Goal: Transaction & Acquisition: Purchase product/service

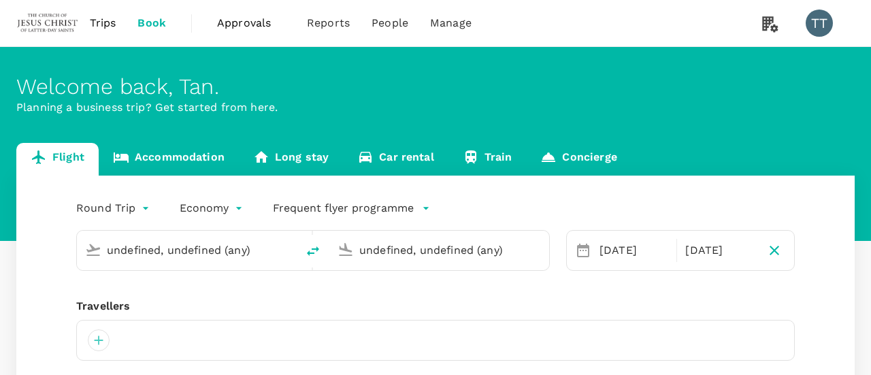
type input "Sibu (SBW)"
type input "Ninoy Aquino Intl (MNL)"
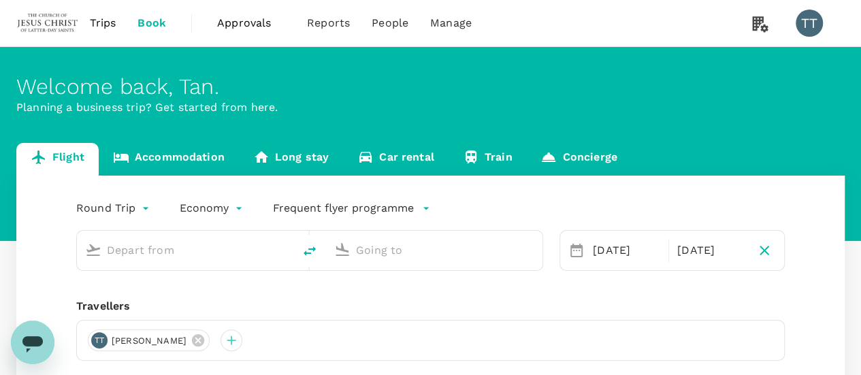
click at [151, 244] on input "text" at bounding box center [186, 250] width 158 height 21
type input "roundtrip"
type input "Sibu (SBW)"
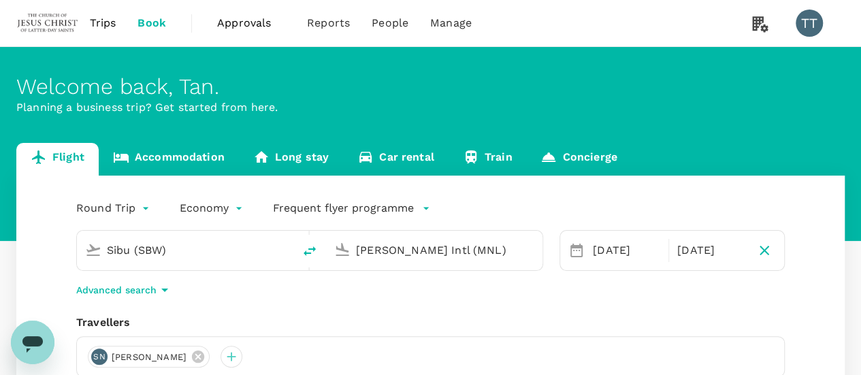
click at [381, 251] on input "[PERSON_NAME] Intl (MNL)" at bounding box center [435, 250] width 158 height 21
type input "b"
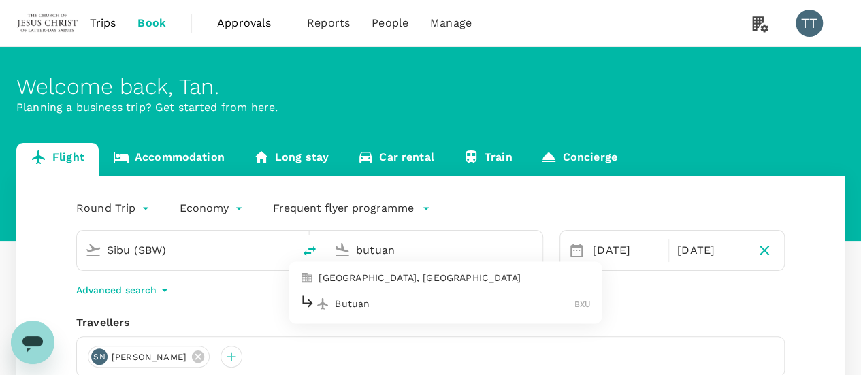
click at [431, 297] on p "Butuan" at bounding box center [455, 304] width 240 height 14
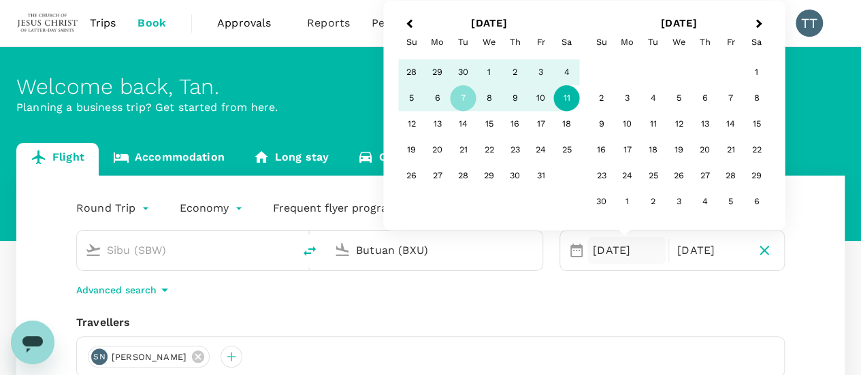
type input "Butuan (BXU)"
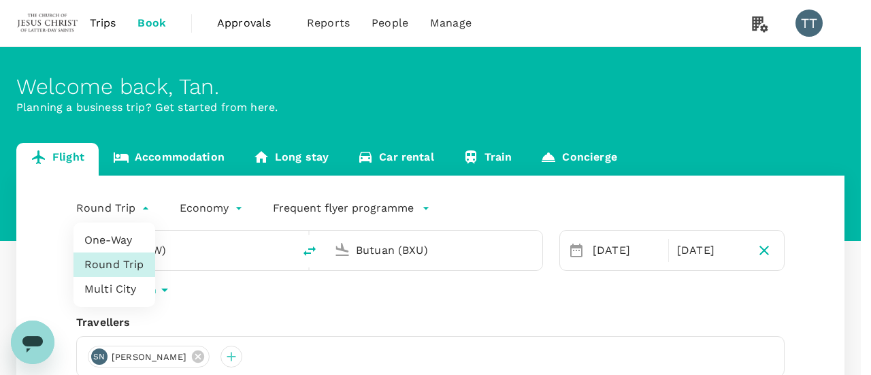
click at [134, 212] on body "Trips Book Approvals 0 Reports People Manage TT Welcome back , [PERSON_NAME] . …" at bounding box center [435, 323] width 871 height 646
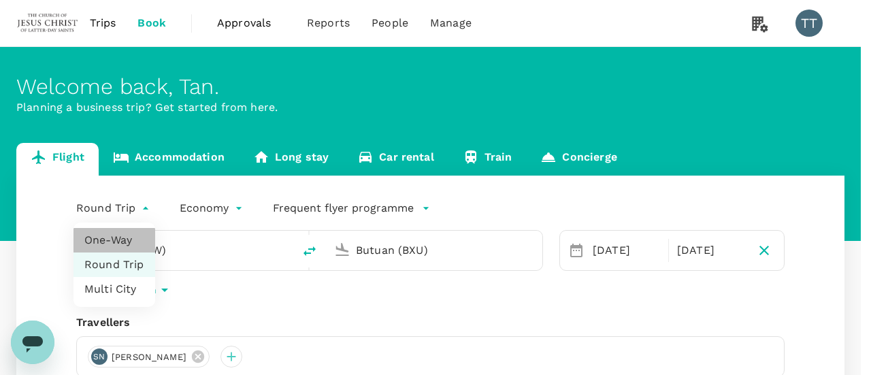
click at [130, 246] on li "One-Way" at bounding box center [114, 240] width 82 height 24
type input "oneway"
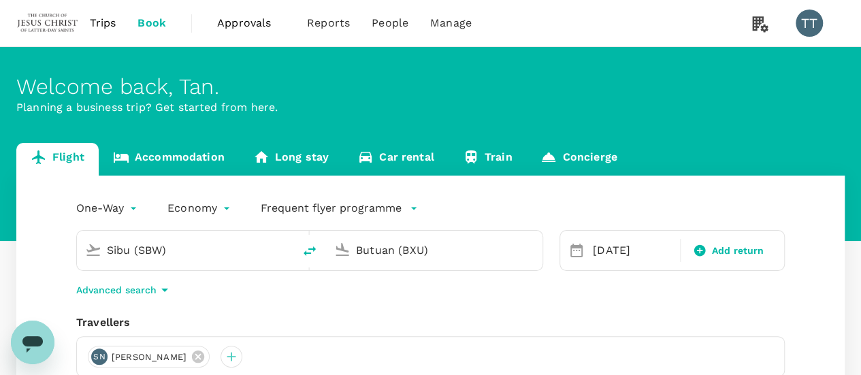
click at [157, 252] on input "Sibu (SBW)" at bounding box center [186, 250] width 158 height 21
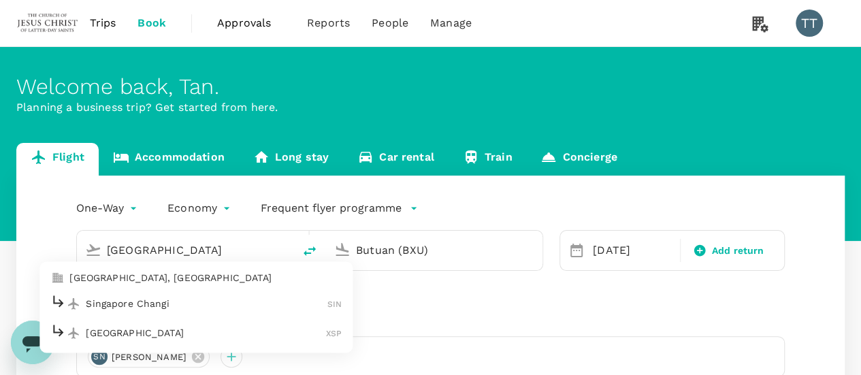
click at [169, 300] on p "Singapore Changi" at bounding box center [207, 304] width 242 height 14
type input "Singapore Changi (SIN)"
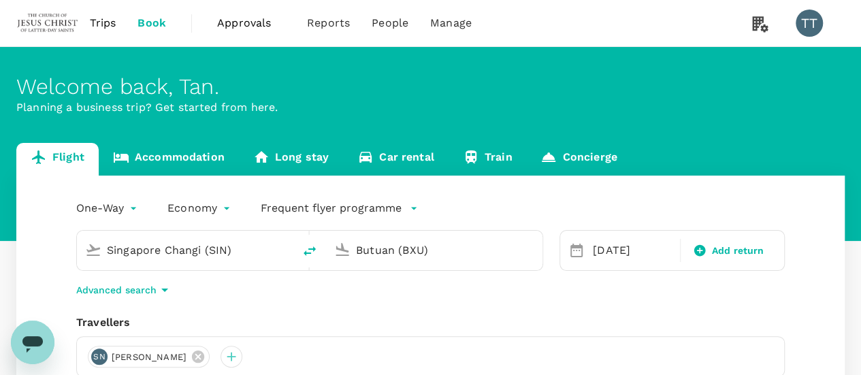
click at [366, 300] on div "One-Way oneway Economy economy Frequent flyer programme Singapore Changi (SIN) …" at bounding box center [430, 368] width 828 height 384
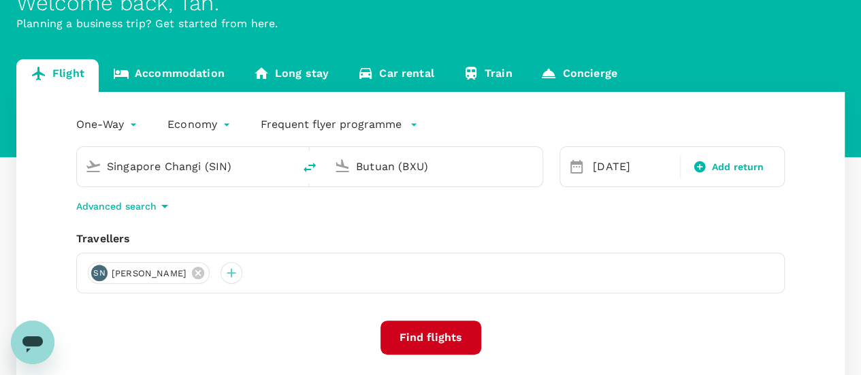
scroll to position [88, 0]
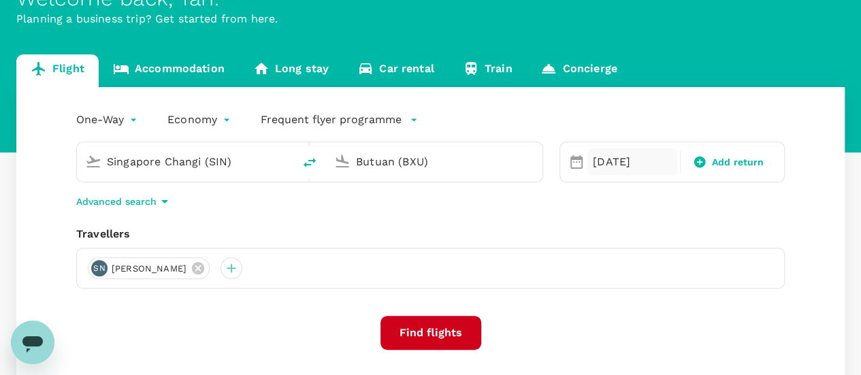
click at [611, 165] on div "[DATE]" at bounding box center [632, 161] width 90 height 27
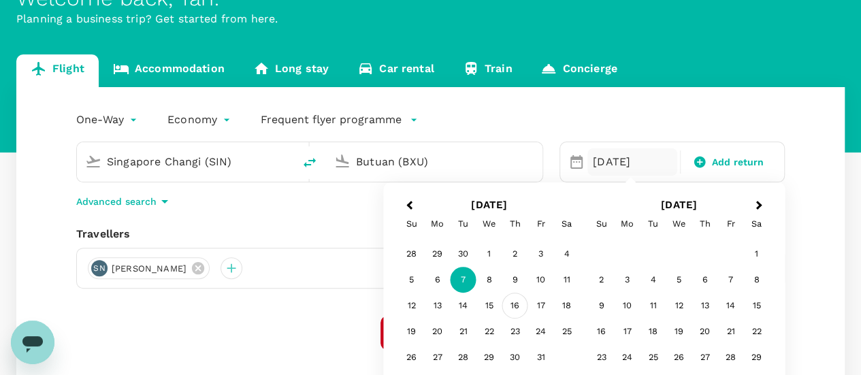
click at [514, 301] on div "16" at bounding box center [515, 306] width 26 height 26
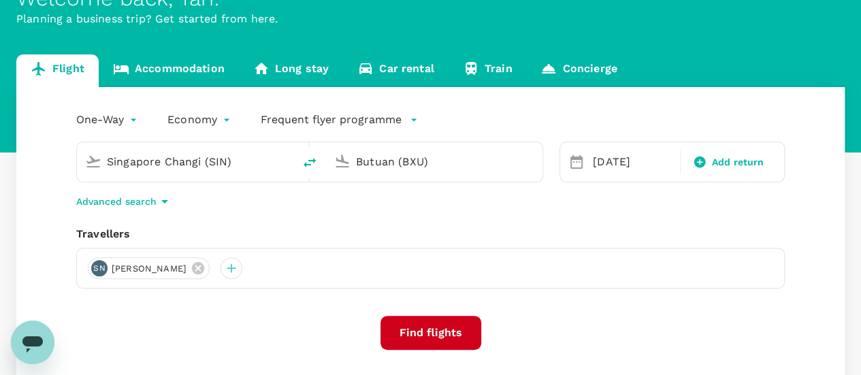
click at [440, 329] on button "Find flights" at bounding box center [430, 333] width 101 height 34
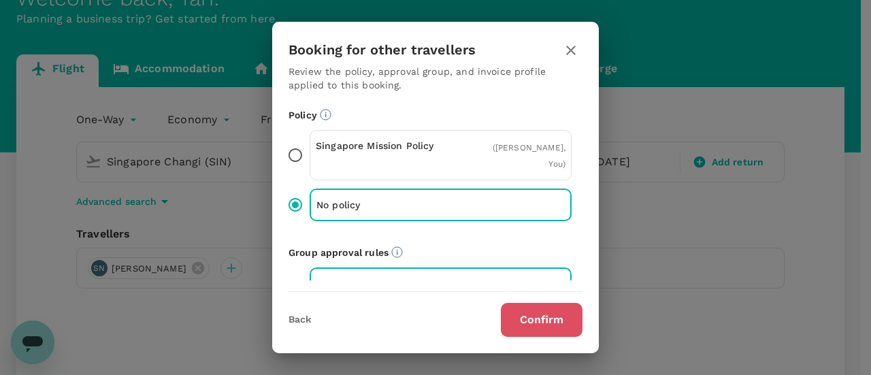
click at [528, 331] on button "Confirm" at bounding box center [542, 320] width 82 height 34
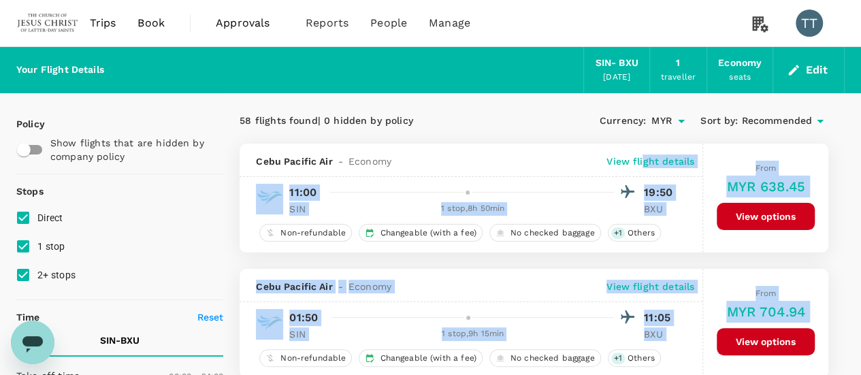
drag, startPoint x: 476, startPoint y: 233, endPoint x: 631, endPoint y: 145, distance: 178.6
click at [641, 166] on p "View flight details" at bounding box center [650, 161] width 88 height 14
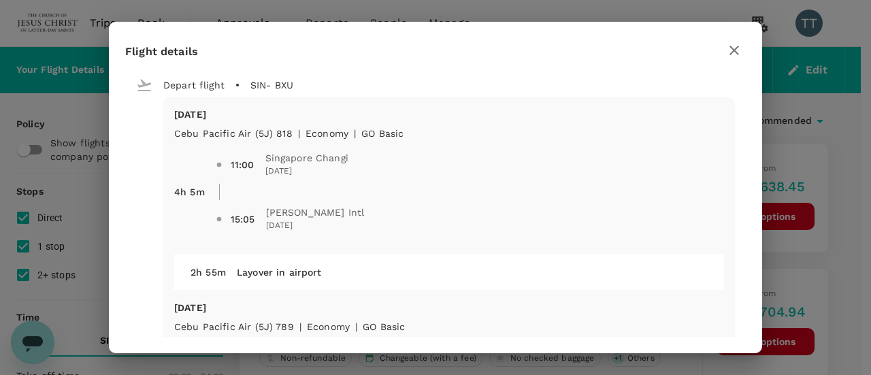
click at [740, 54] on icon "button" at bounding box center [734, 50] width 16 height 16
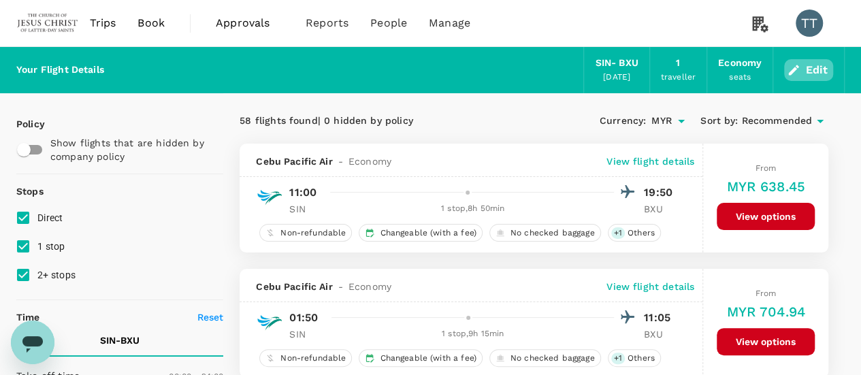
click at [811, 77] on button "Edit" at bounding box center [808, 70] width 49 height 22
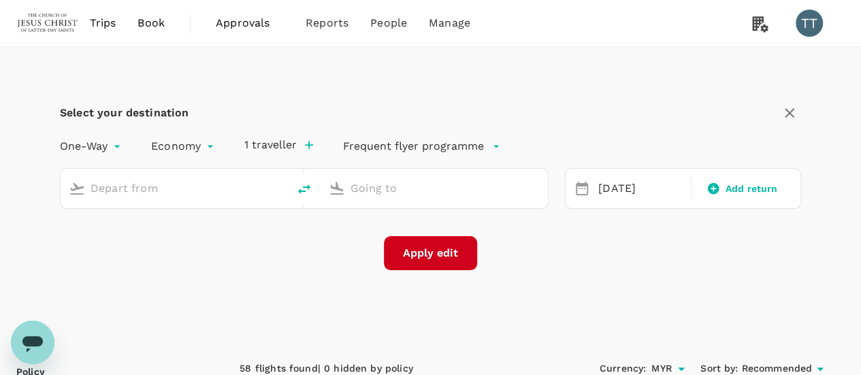
type input "Singapore Changi (SIN)"
type input "Butuan (BXU)"
click at [203, 202] on div "Singapore Changi (SIN)" at bounding box center [174, 188] width 227 height 39
click at [202, 186] on input "Singapore Changi (SIN)" at bounding box center [175, 188] width 169 height 21
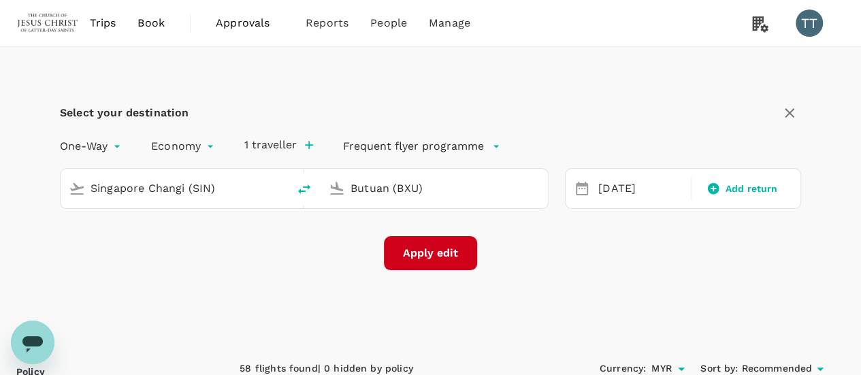
type input "s"
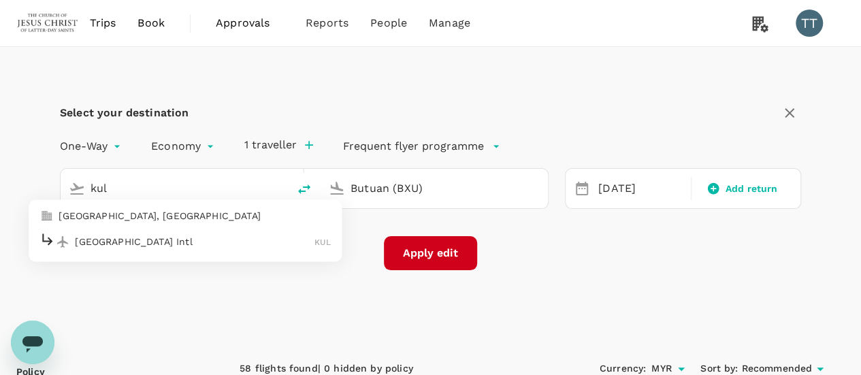
click at [196, 237] on p "[GEOGRAPHIC_DATA] Intl" at bounding box center [195, 242] width 240 height 14
type input "Kuala Lumpur Intl ([GEOGRAPHIC_DATA])"
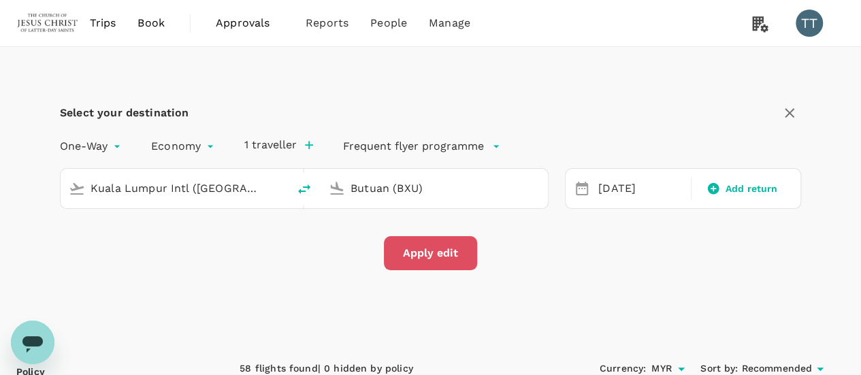
click at [422, 239] on button "Apply edit" at bounding box center [430, 253] width 93 height 34
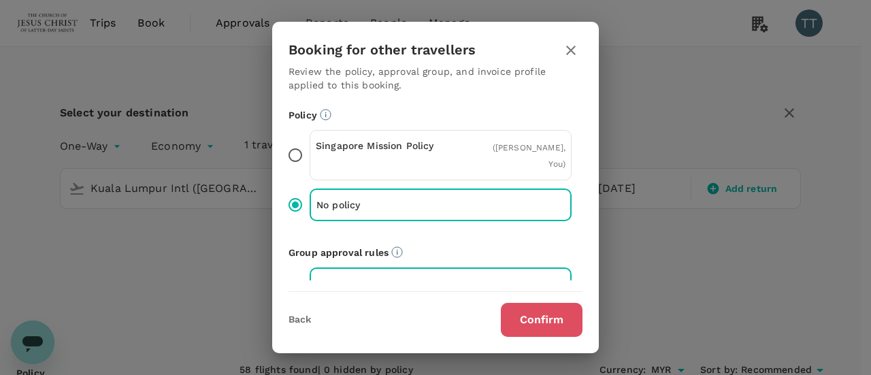
click at [548, 312] on button "Confirm" at bounding box center [542, 320] width 82 height 34
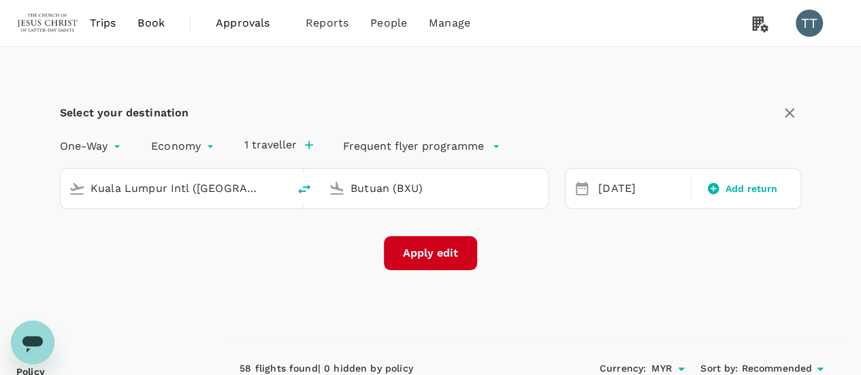
checkbox input "false"
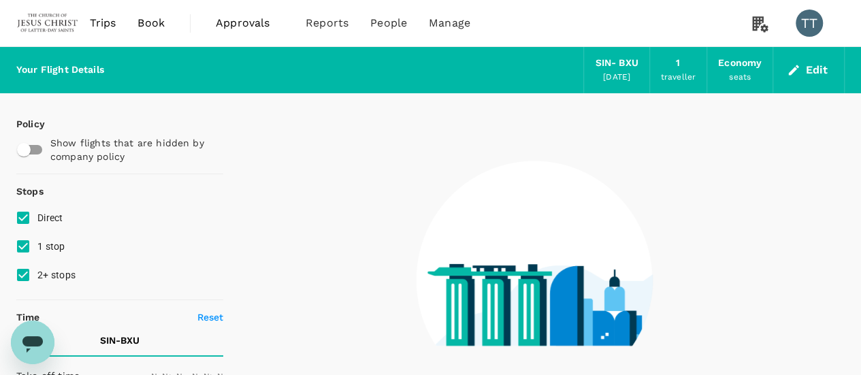
type input "1440"
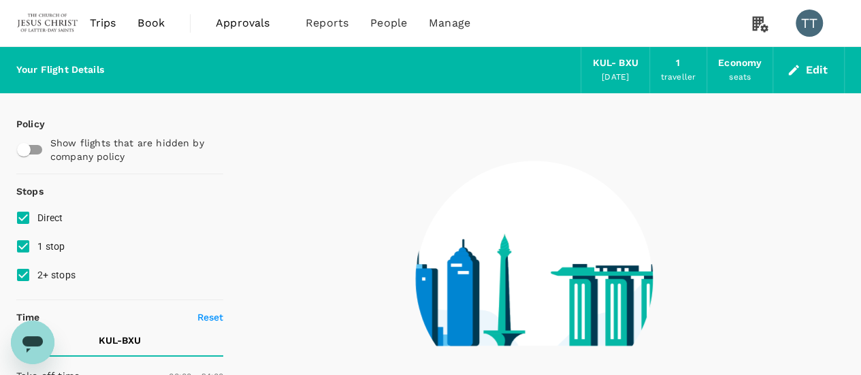
type input "1675"
checkbox input "true"
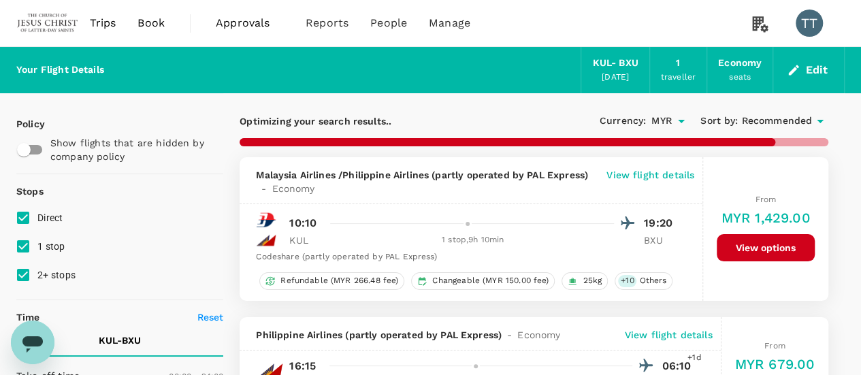
click at [754, 123] on span "Recommended" at bounding box center [776, 121] width 71 height 15
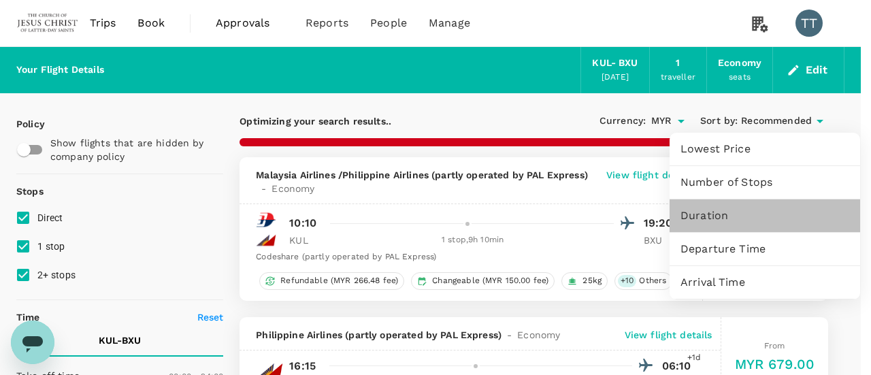
click at [714, 215] on span "Duration" at bounding box center [764, 216] width 169 height 16
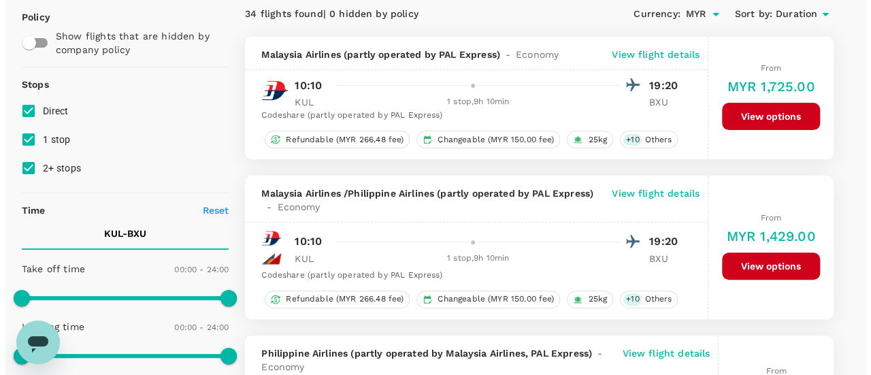
scroll to position [108, 0]
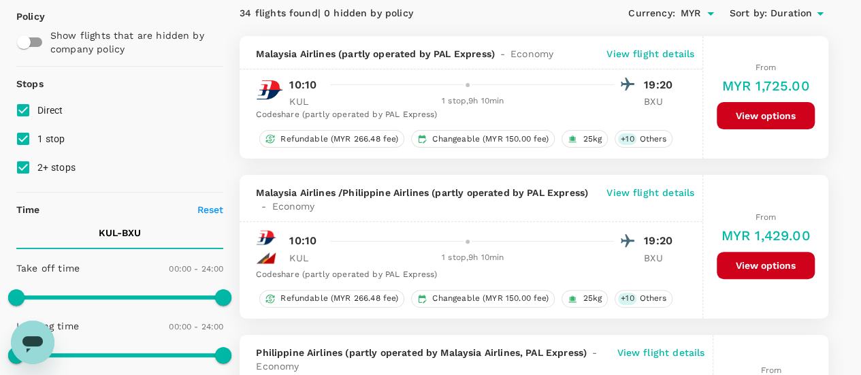
click at [647, 191] on p "View flight details" at bounding box center [650, 199] width 88 height 27
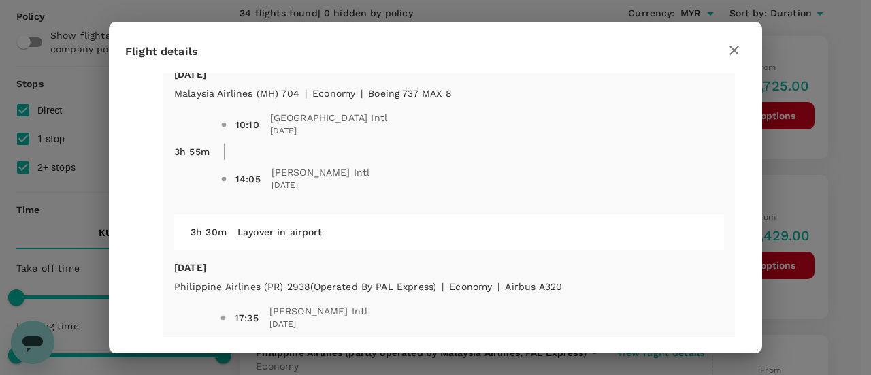
scroll to position [39, 0]
click at [739, 42] on icon "button" at bounding box center [734, 50] width 16 height 16
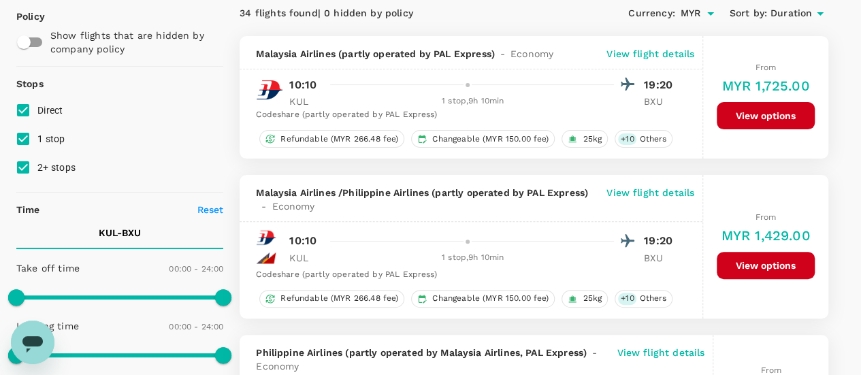
click at [657, 50] on p "View flight details" at bounding box center [650, 54] width 88 height 14
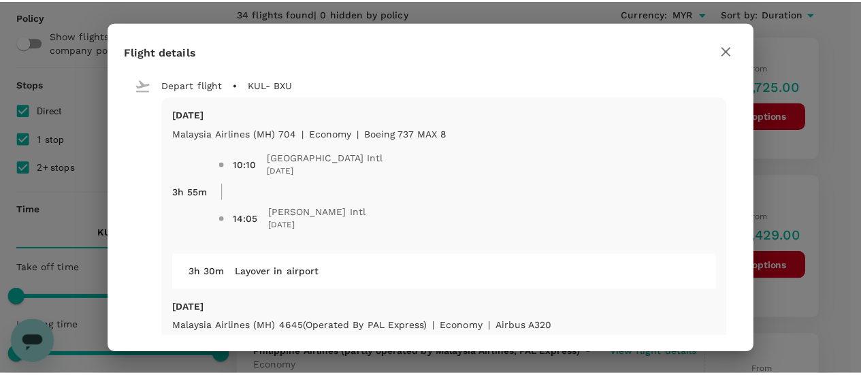
scroll to position [33, 0]
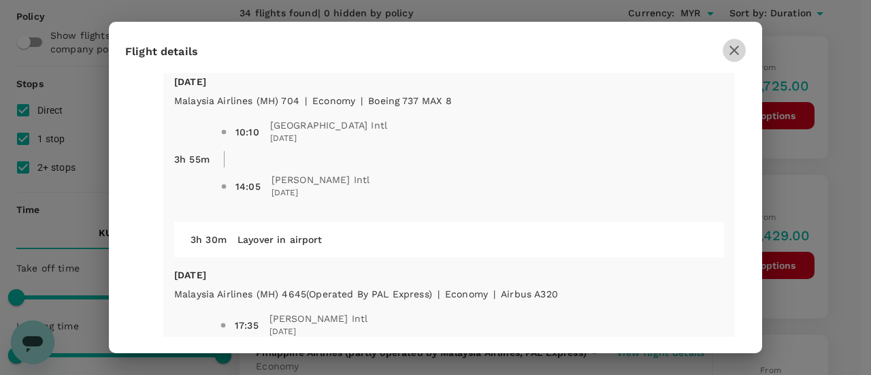
click at [735, 48] on icon "button" at bounding box center [734, 50] width 16 height 16
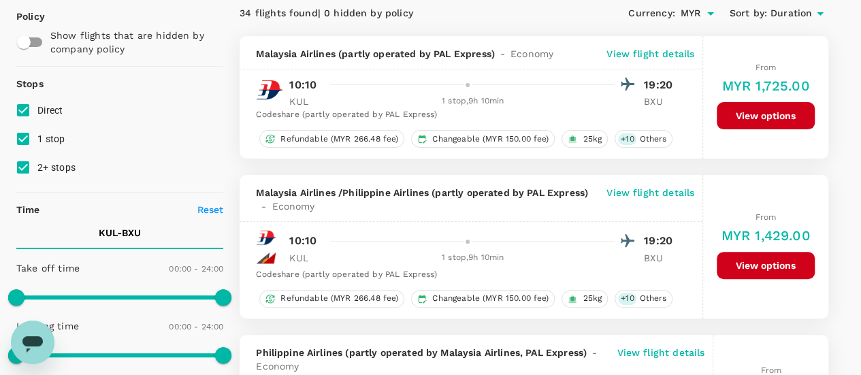
click at [664, 193] on p "View flight details" at bounding box center [650, 199] width 88 height 27
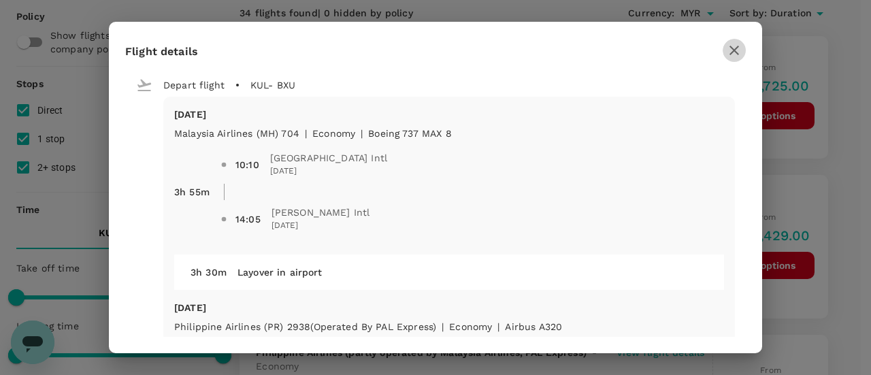
click at [735, 52] on icon "button" at bounding box center [734, 50] width 16 height 16
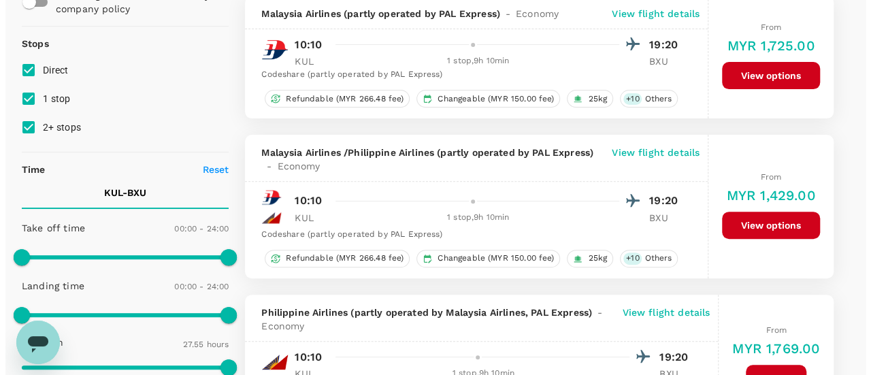
scroll to position [147, 0]
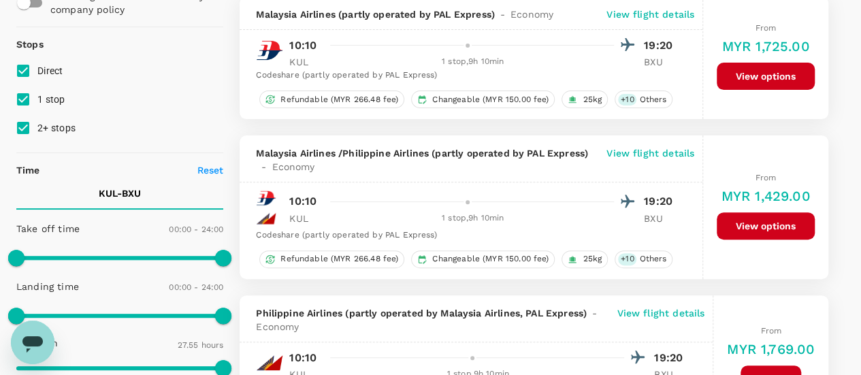
click at [628, 148] on p "View flight details" at bounding box center [650, 159] width 88 height 27
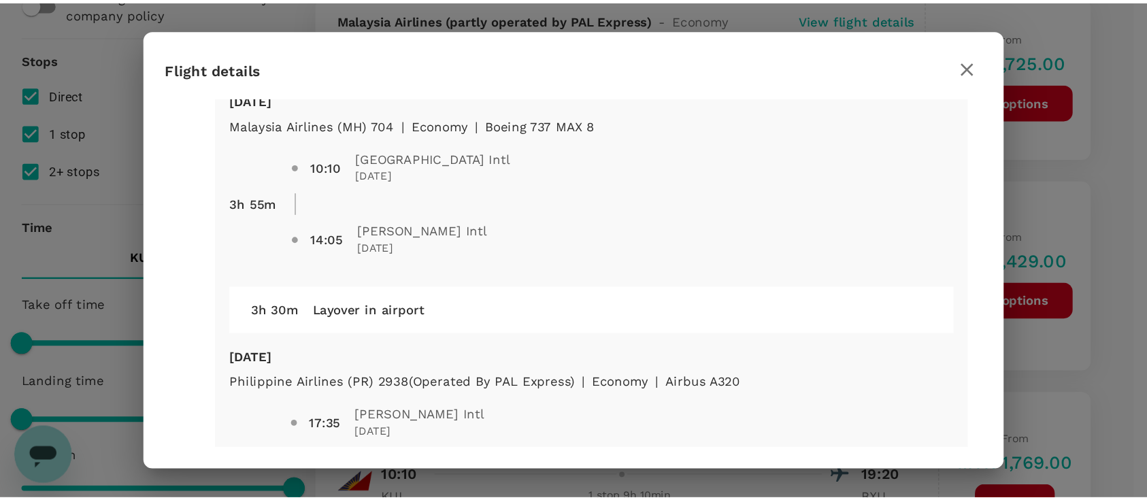
scroll to position [21, 0]
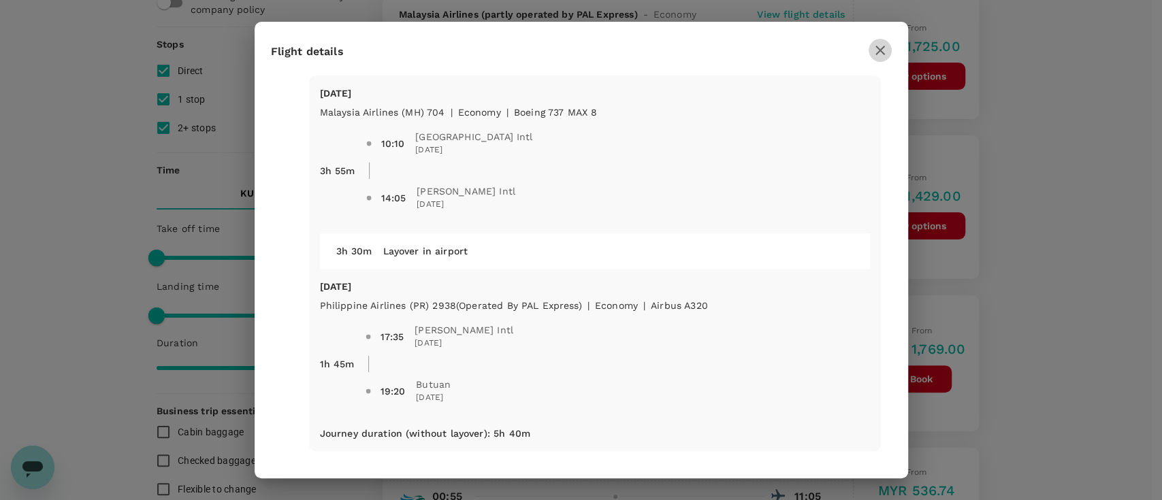
click at [870, 46] on icon "button" at bounding box center [880, 50] width 16 height 16
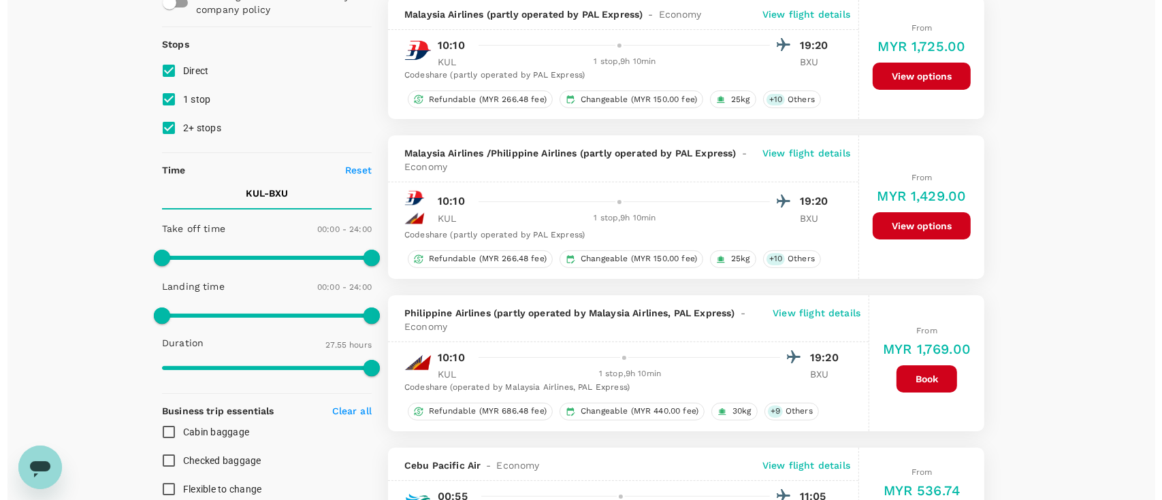
scroll to position [0, 0]
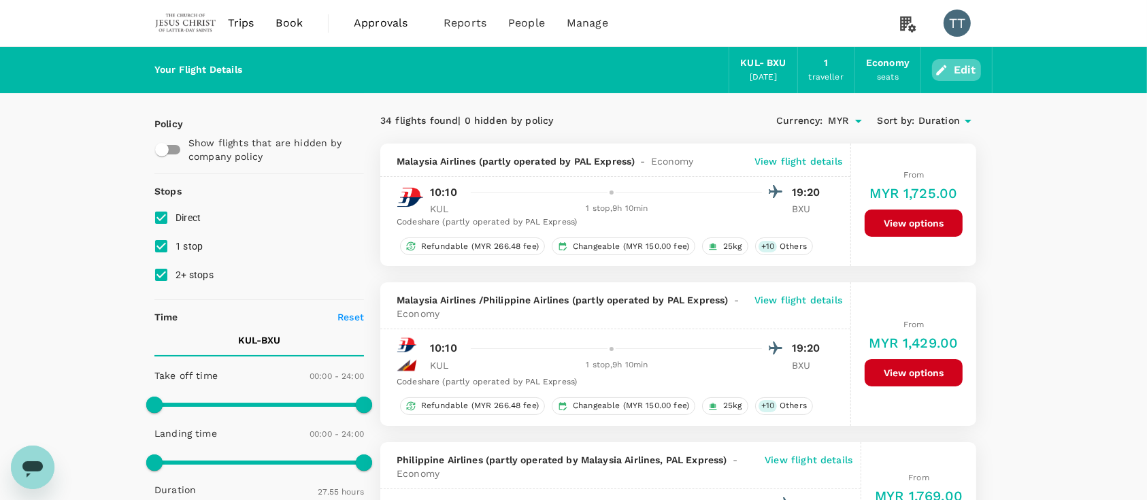
click at [870, 72] on button "Edit" at bounding box center [956, 70] width 49 height 22
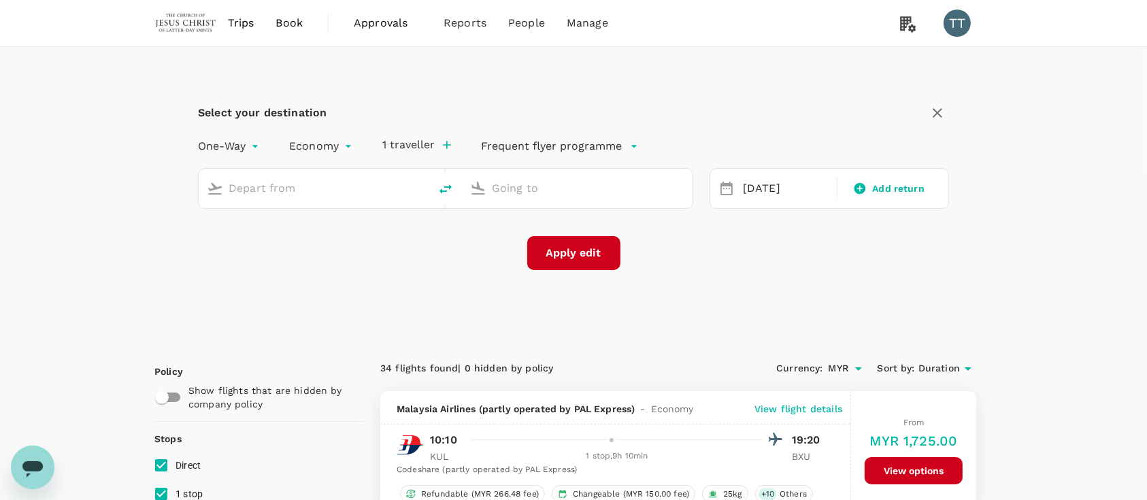
type input "Kuala Lumpur Intl ([GEOGRAPHIC_DATA])"
type input "Butuan (BXU)"
click at [370, 188] on input "Kuala Lumpur Intl ([GEOGRAPHIC_DATA])" at bounding box center [315, 188] width 172 height 21
click at [360, 188] on input "Kuala Lumpur Intl ([GEOGRAPHIC_DATA])" at bounding box center [315, 188] width 172 height 21
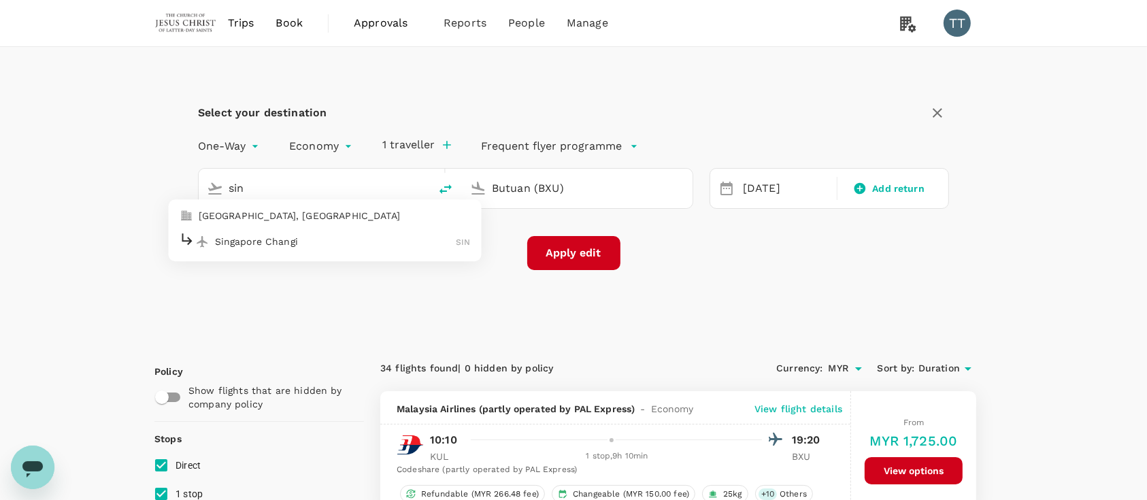
click at [310, 231] on div "Singapore Changi SIN" at bounding box center [325, 241] width 291 height 21
type input "Singapore Changi (SIN)"
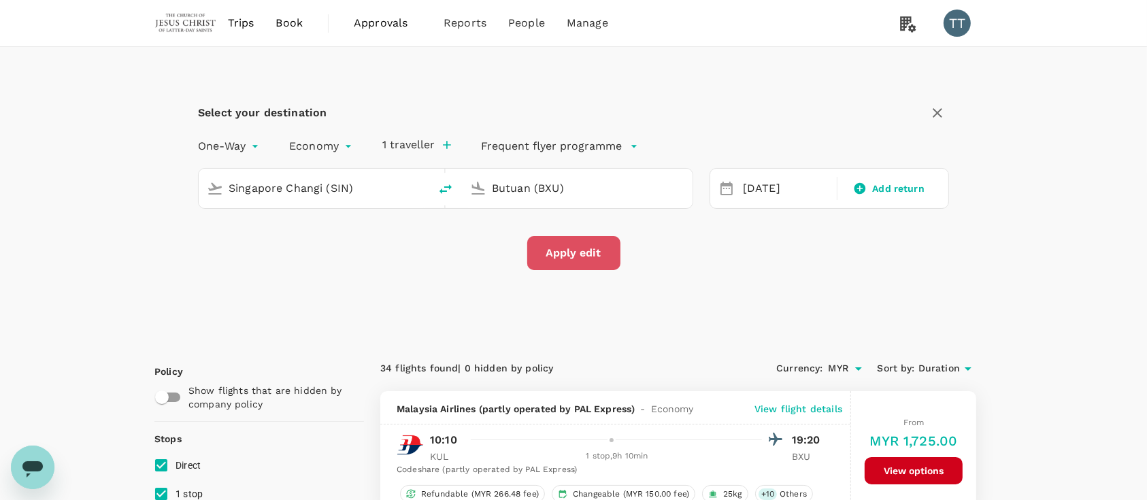
click at [597, 250] on button "Apply edit" at bounding box center [573, 253] width 93 height 34
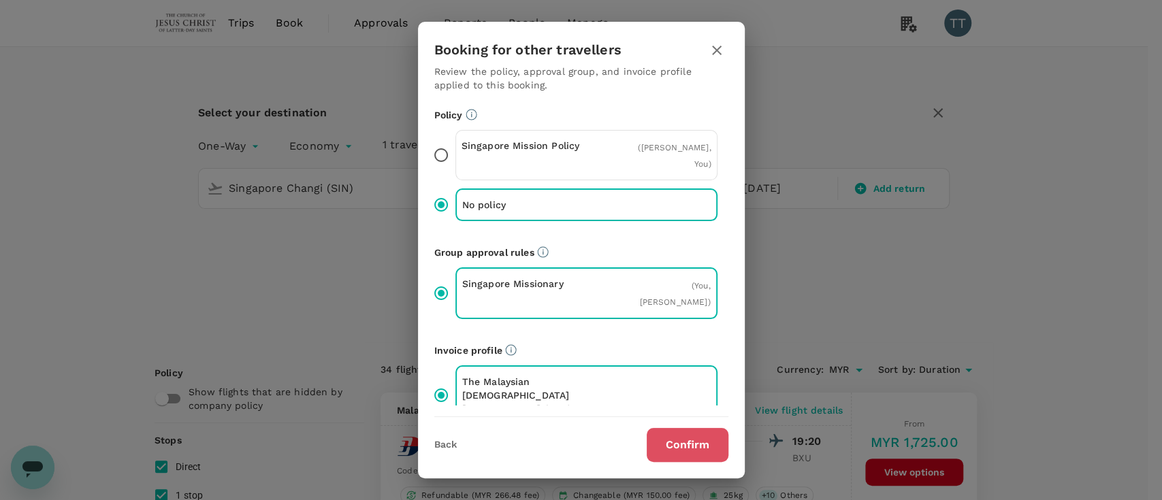
click at [672, 374] on button "Confirm" at bounding box center [687, 445] width 82 height 34
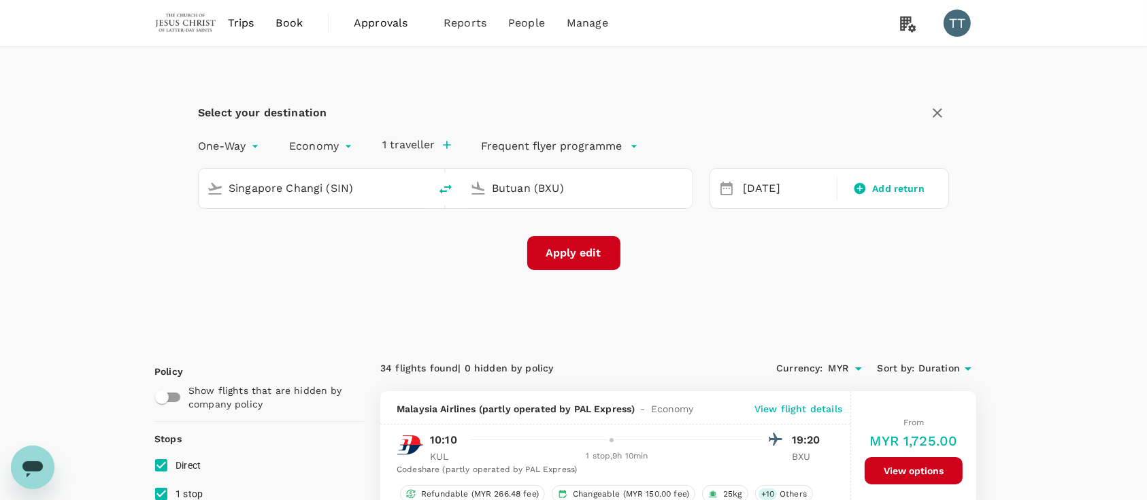
checkbox input "false"
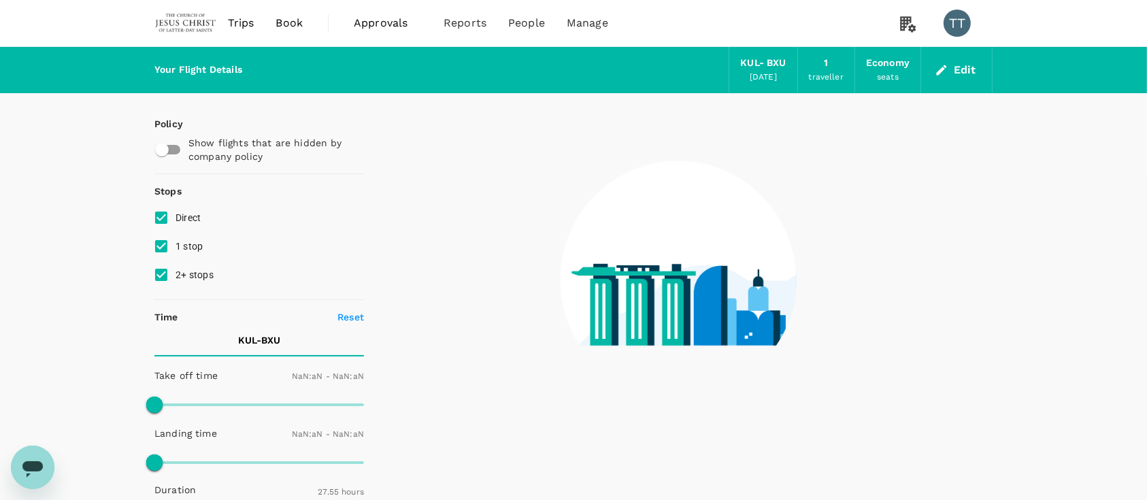
type input "1440"
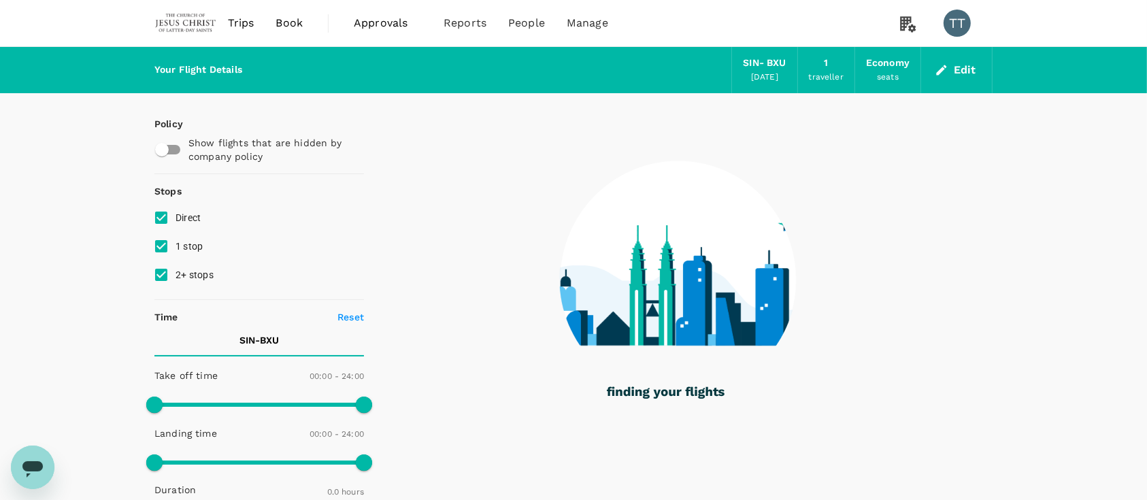
type input "1400"
checkbox input "true"
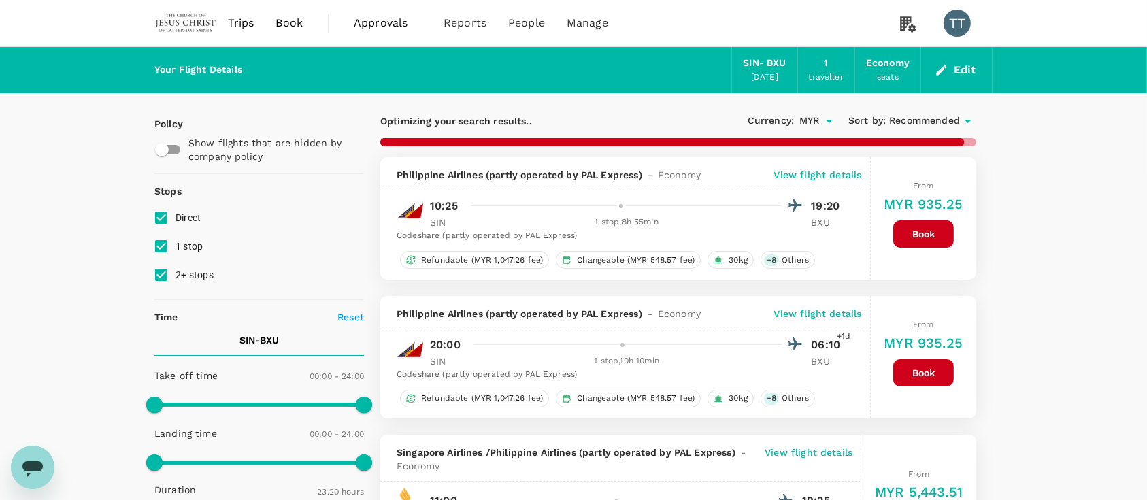
click at [870, 115] on span "Recommended" at bounding box center [924, 121] width 71 height 15
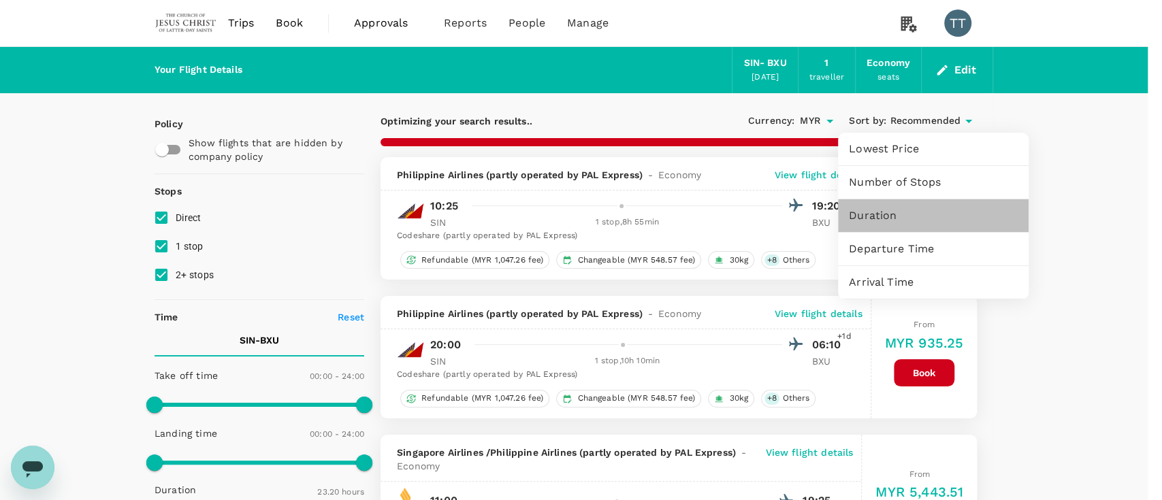
click at [870, 220] on span "Duration" at bounding box center [933, 216] width 169 height 16
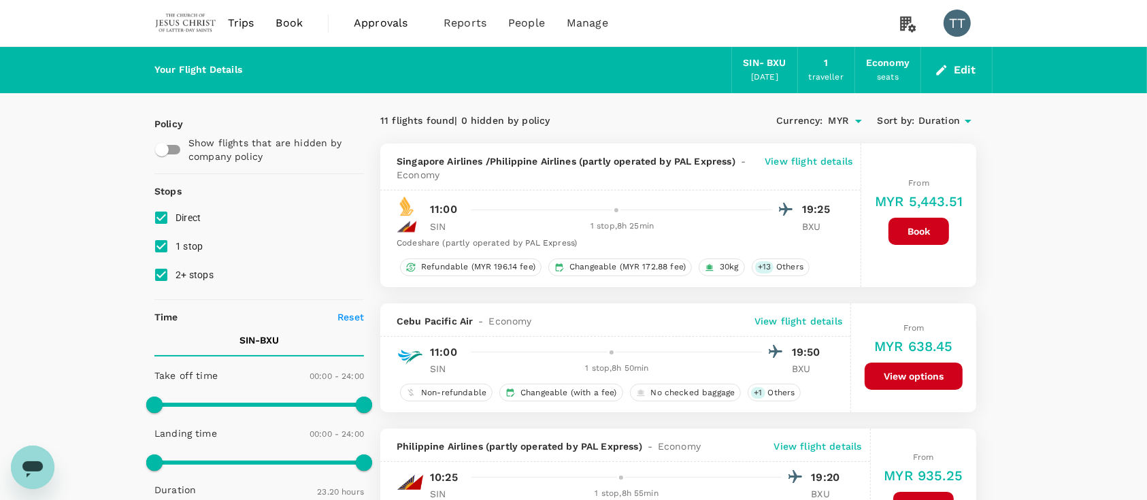
click at [804, 323] on p "View flight details" at bounding box center [799, 321] width 88 height 14
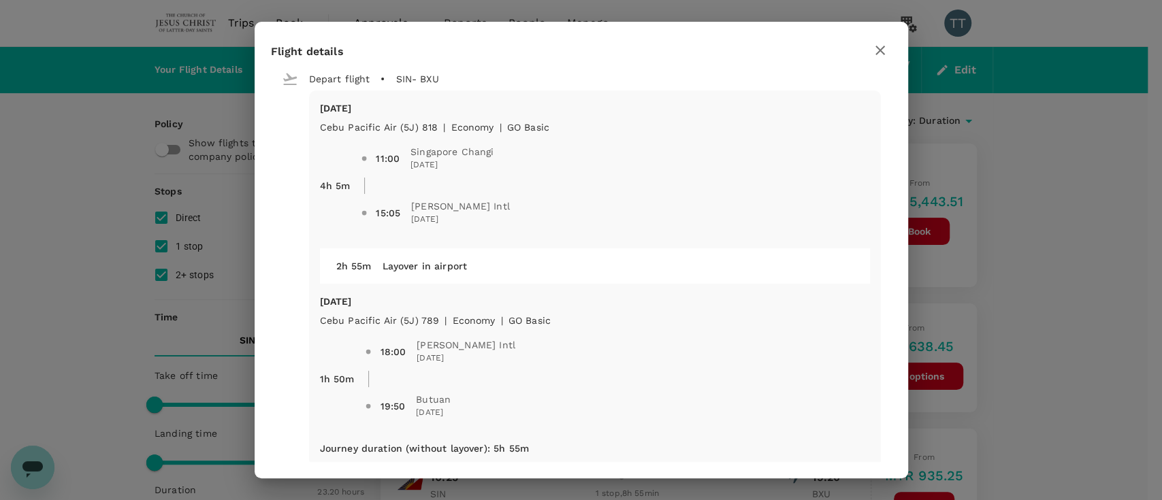
scroll to position [5, 0]
click at [870, 45] on icon "button" at bounding box center [880, 50] width 16 height 16
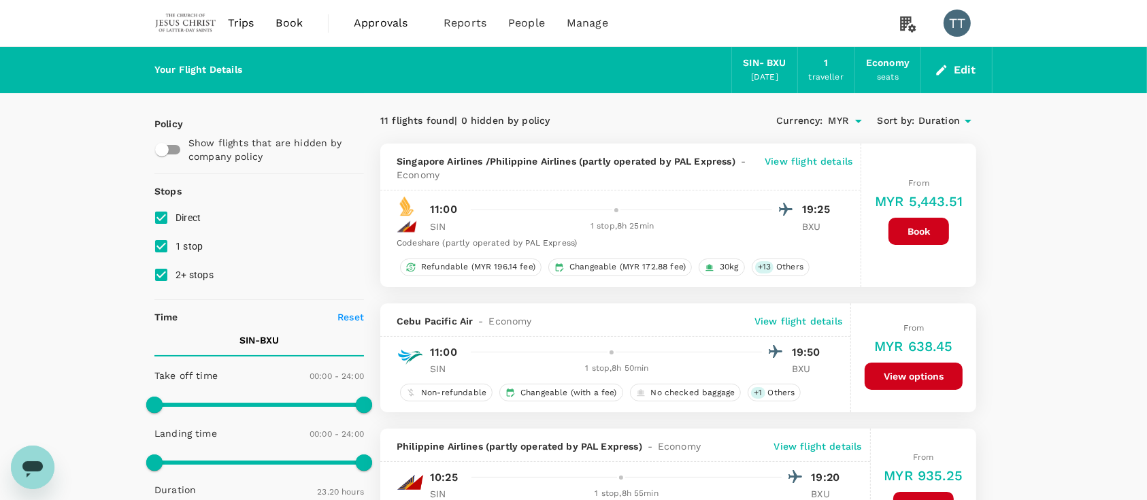
drag, startPoint x: 75, startPoint y: 183, endPoint x: 403, endPoint y: 3, distance: 374.0
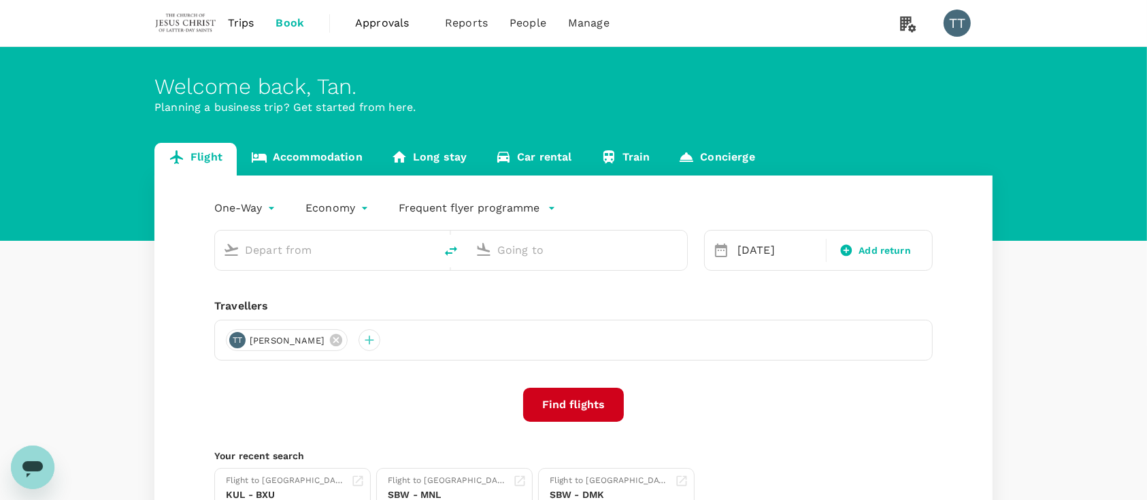
type input "Singapore Changi (SIN)"
type input "Butuan (BXU)"
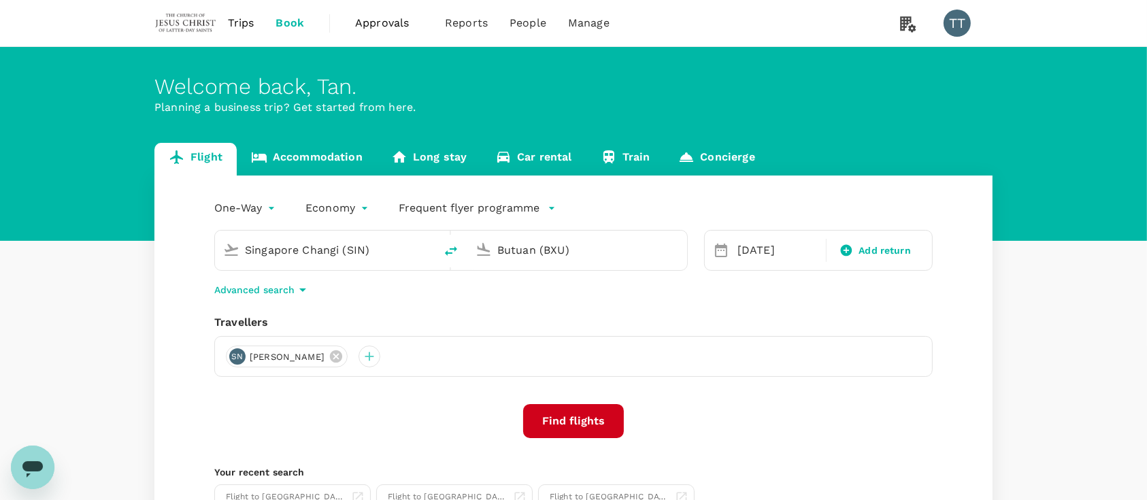
click at [360, 248] on input "Singapore Changi (SIN)" at bounding box center [325, 250] width 161 height 21
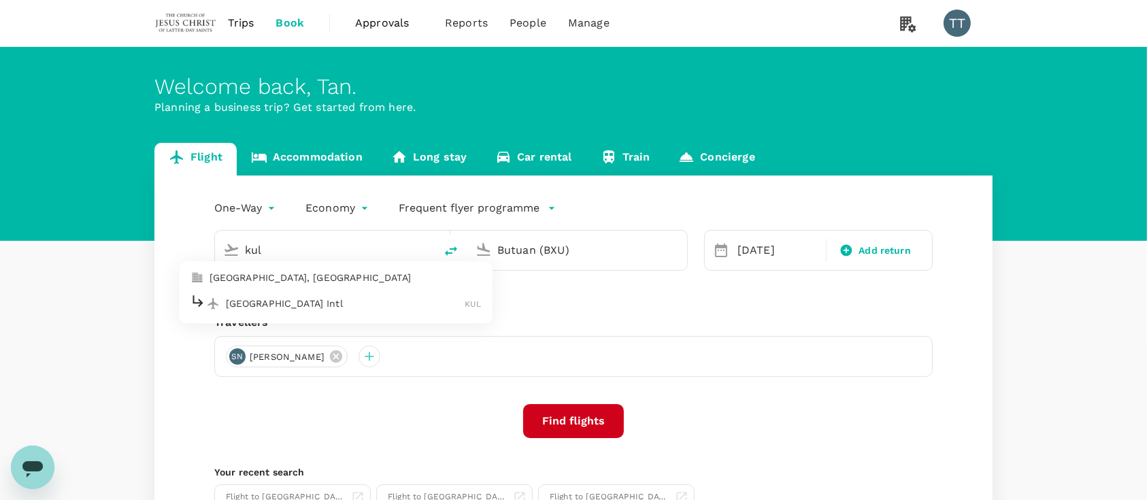
click at [332, 301] on p "[GEOGRAPHIC_DATA] Intl" at bounding box center [346, 304] width 240 height 14
type input "Kuala Lumpur Intl ([GEOGRAPHIC_DATA])"
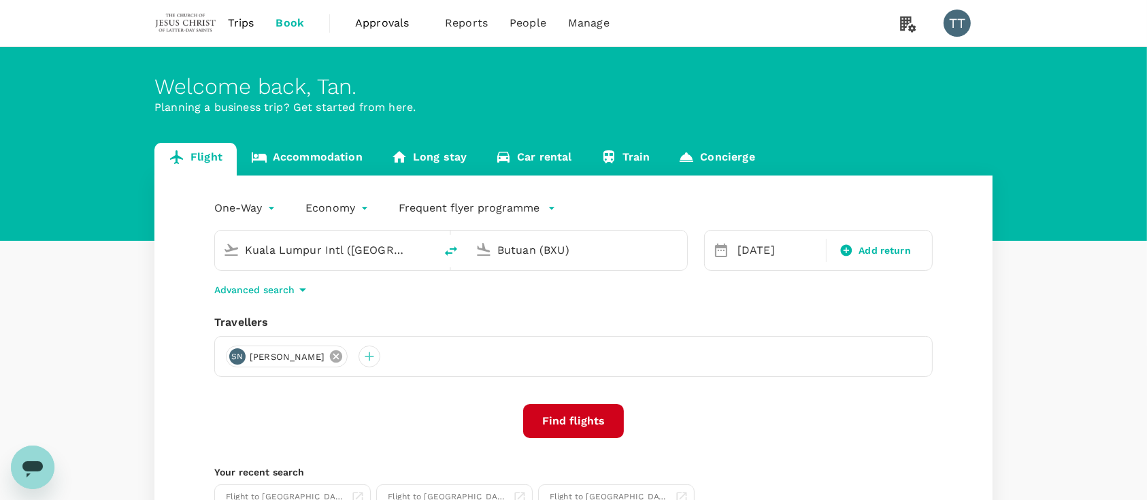
click at [342, 355] on icon at bounding box center [336, 356] width 12 height 12
click at [252, 363] on div at bounding box center [573, 356] width 719 height 41
click at [239, 357] on div at bounding box center [237, 357] width 22 height 22
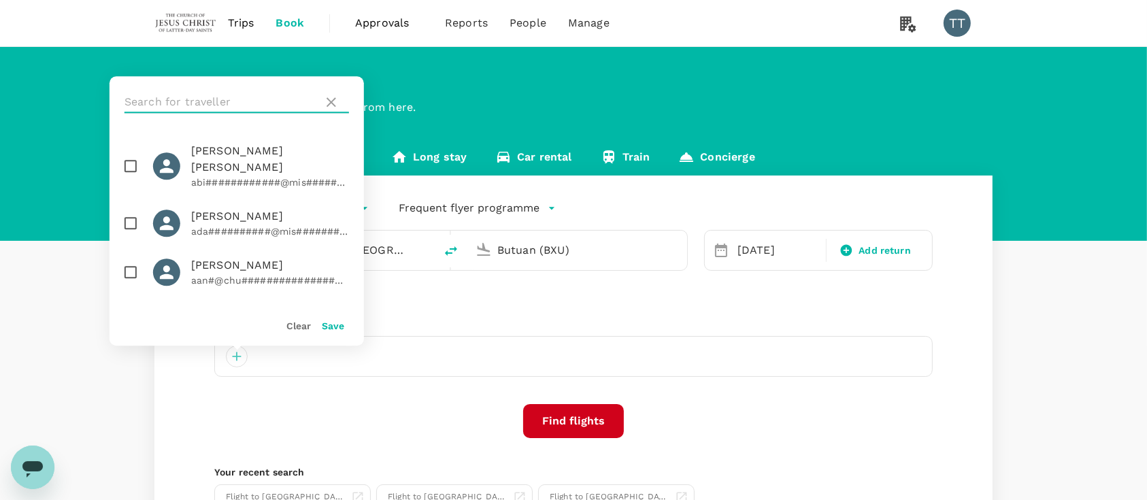
click at [237, 102] on input "text" at bounding box center [221, 102] width 193 height 22
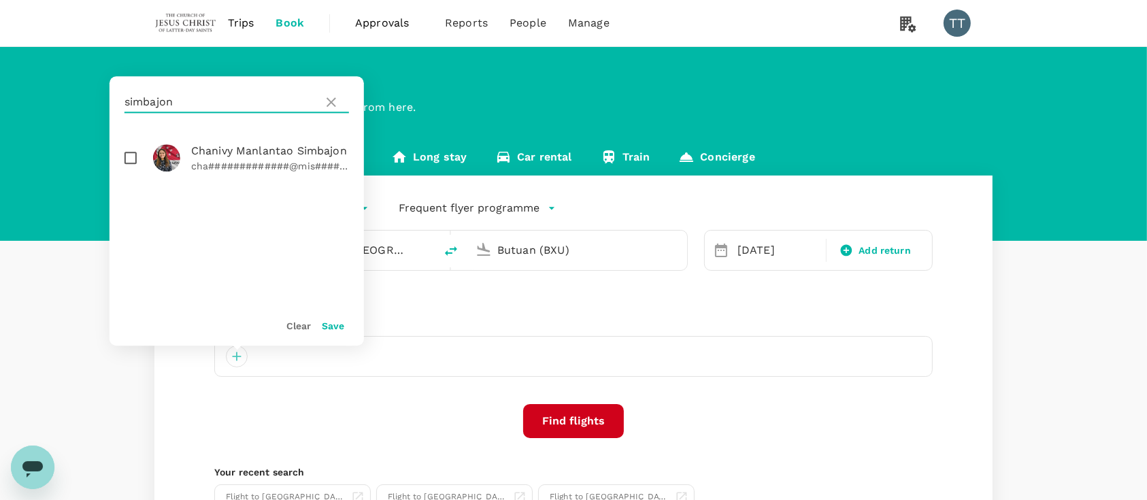
type input "simbajon"
click at [142, 154] on input "checkbox" at bounding box center [130, 158] width 29 height 29
checkbox input "true"
click at [331, 323] on button "Save" at bounding box center [333, 326] width 22 height 11
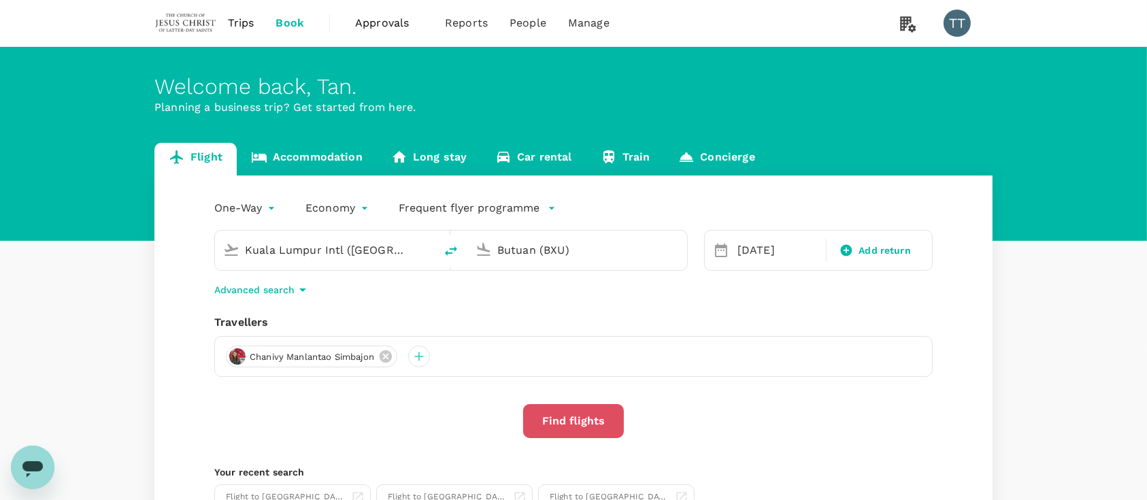
click at [577, 418] on button "Find flights" at bounding box center [573, 421] width 101 height 34
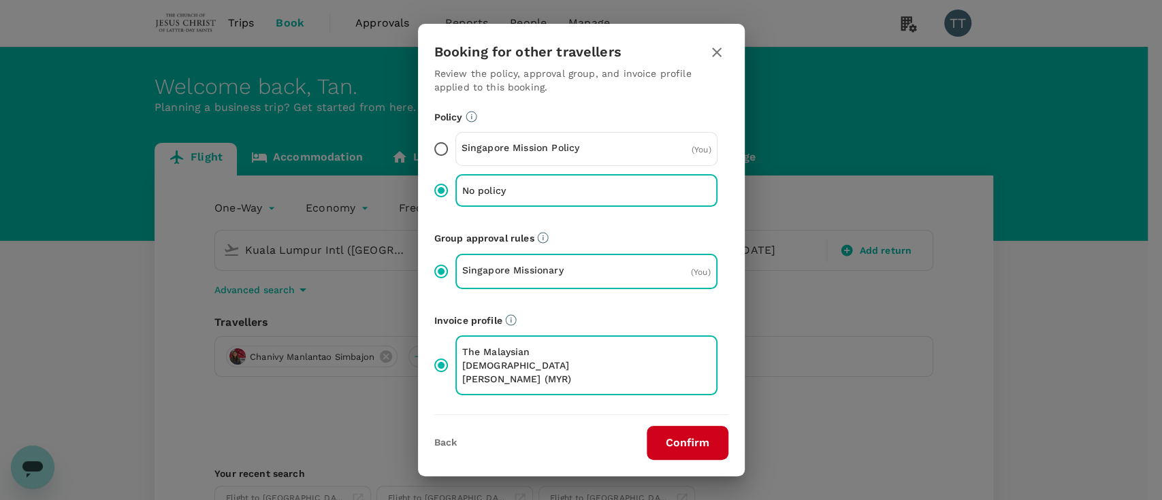
click at [674, 443] on button "Confirm" at bounding box center [687, 443] width 82 height 34
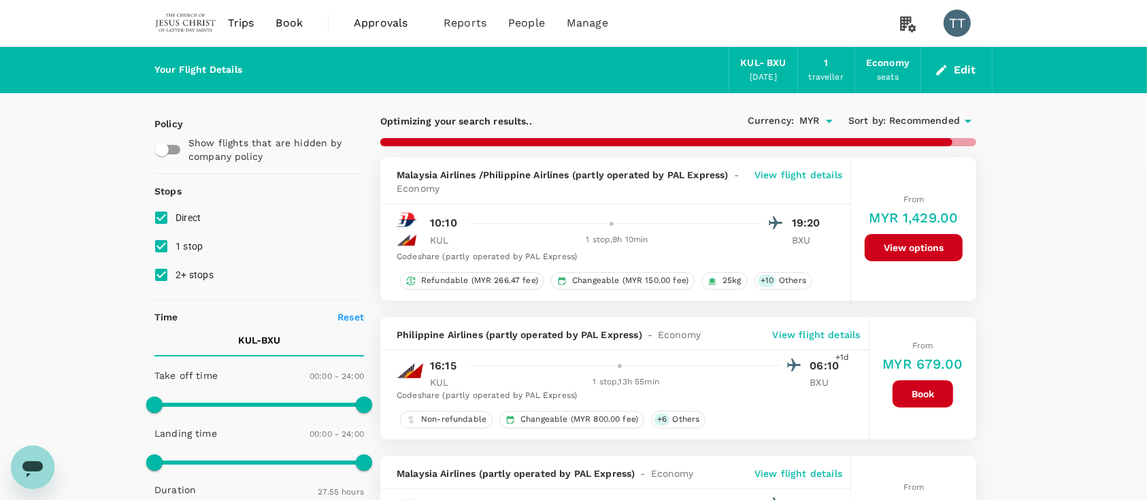
click at [940, 117] on span "Recommended" at bounding box center [924, 121] width 71 height 15
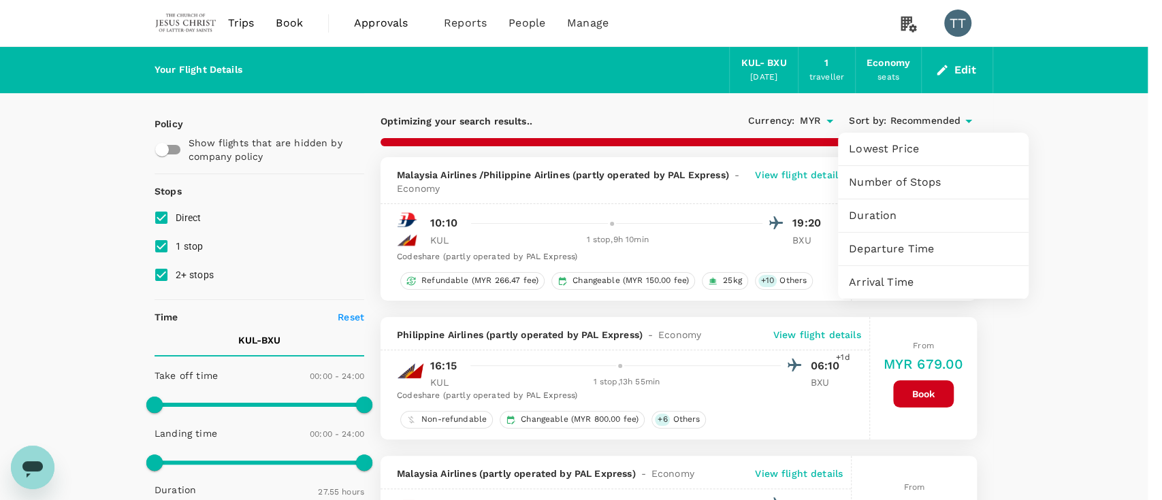
click at [921, 242] on span "Departure Time" at bounding box center [933, 249] width 169 height 16
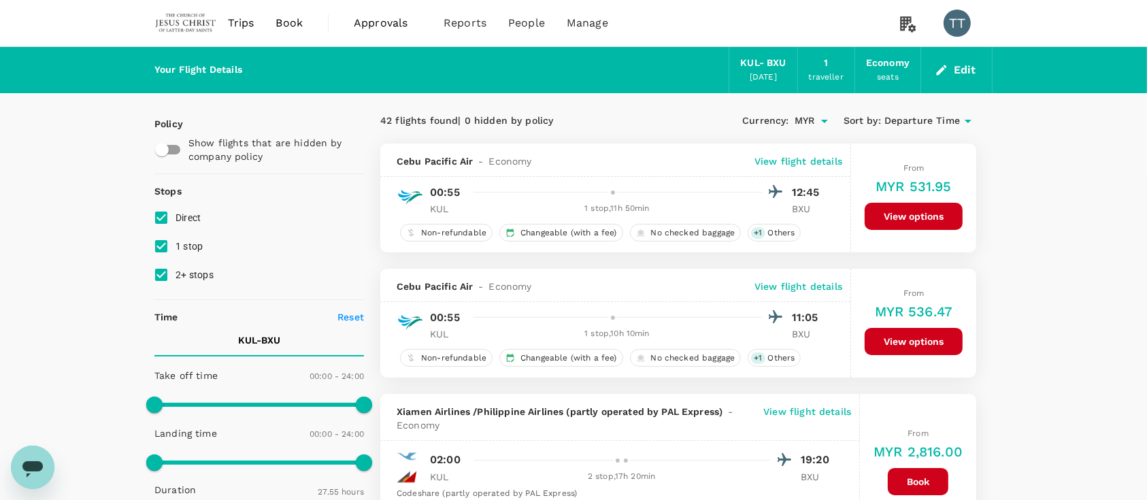
click at [954, 76] on button "Edit" at bounding box center [956, 70] width 49 height 22
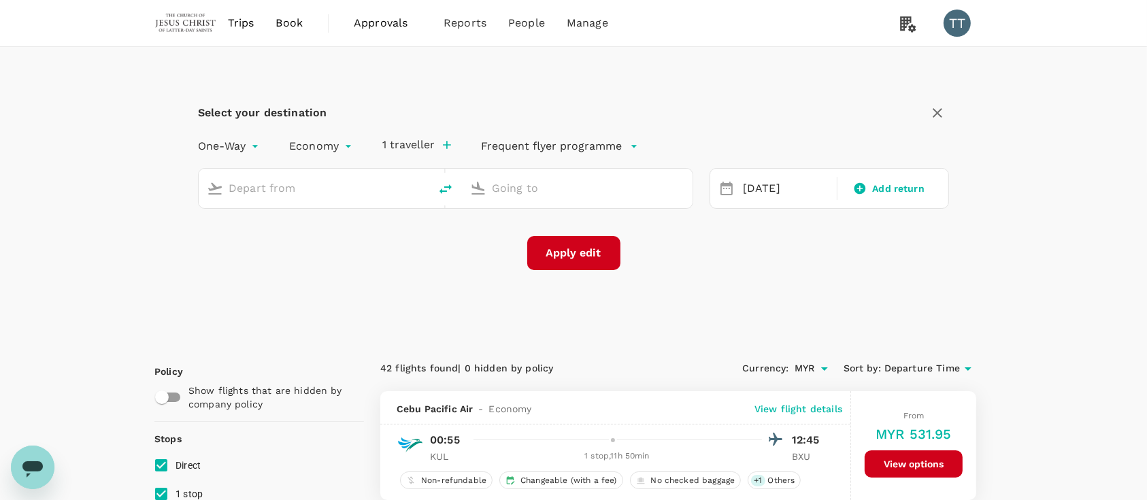
type input "Kuala Lumpur Intl ([GEOGRAPHIC_DATA])"
type input "Butuan (BXU)"
click at [932, 112] on icon "button" at bounding box center [938, 113] width 16 height 16
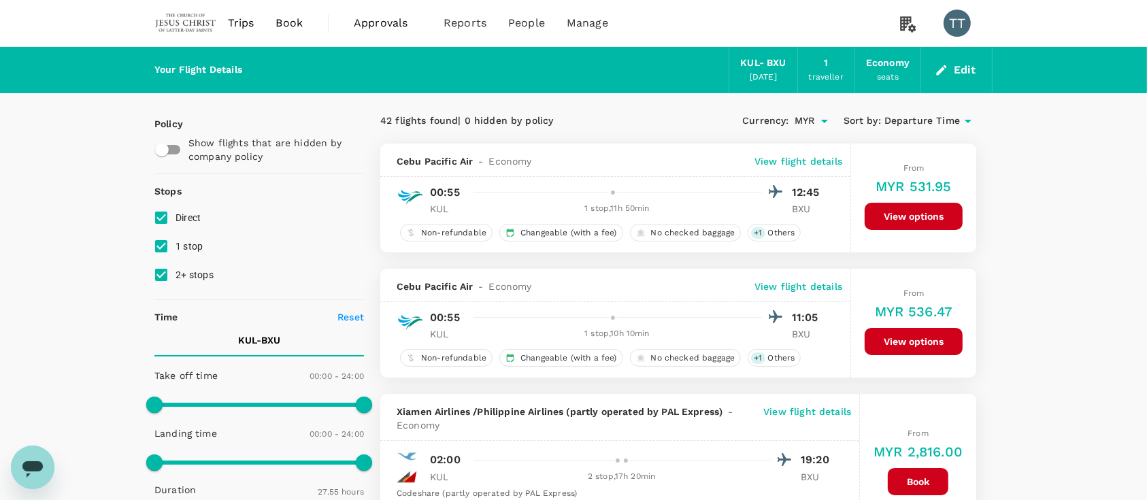
click at [944, 112] on div "Currency : MYR Sort by : Departure Time" at bounding box center [827, 121] width 298 height 23
click at [946, 117] on span "Departure Time" at bounding box center [923, 121] width 76 height 15
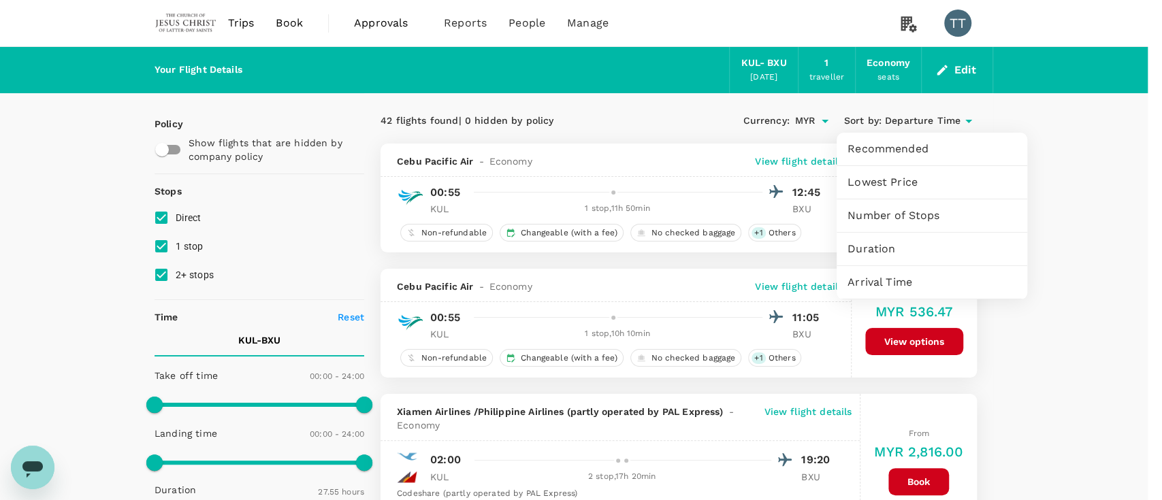
click at [904, 241] on span "Duration" at bounding box center [931, 249] width 169 height 16
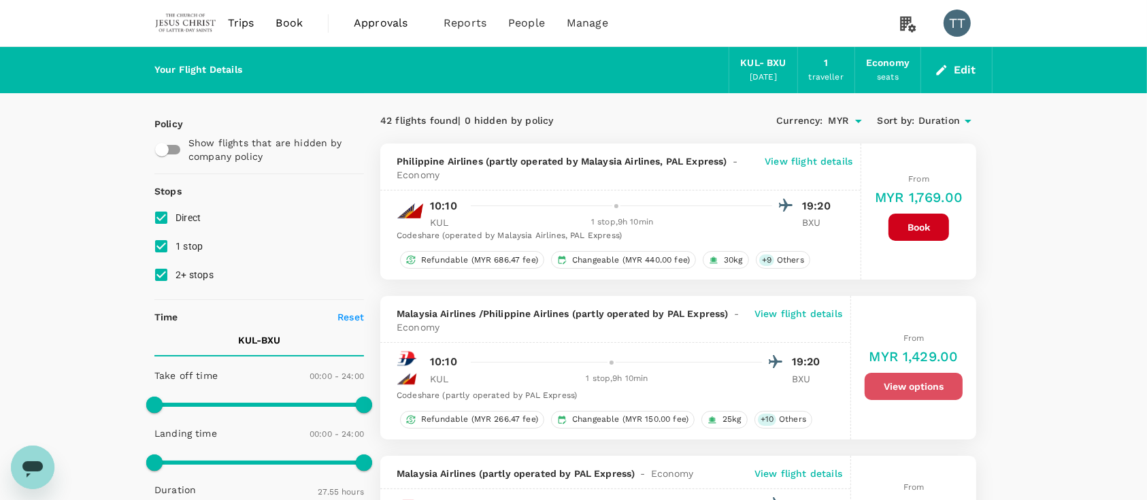
click at [907, 387] on button "View options" at bounding box center [914, 386] width 98 height 27
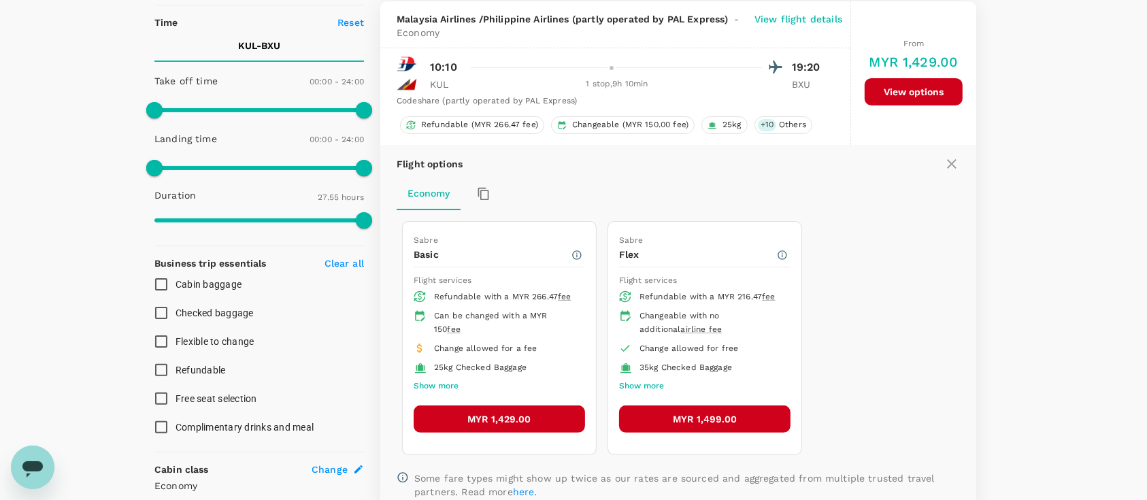
scroll to position [296, 0]
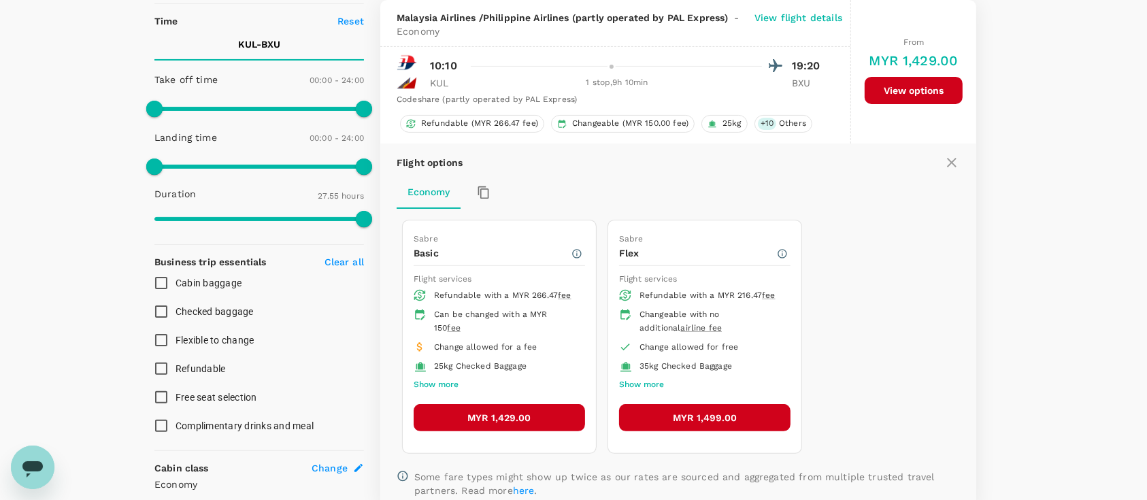
click at [642, 378] on button "Show more" at bounding box center [641, 385] width 45 height 18
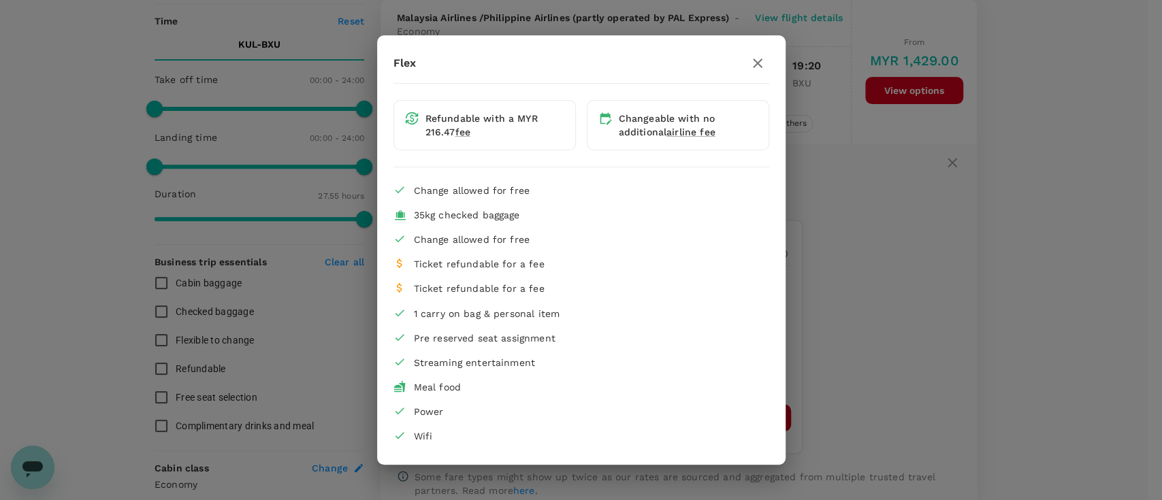
click at [755, 66] on icon "button" at bounding box center [757, 63] width 16 height 16
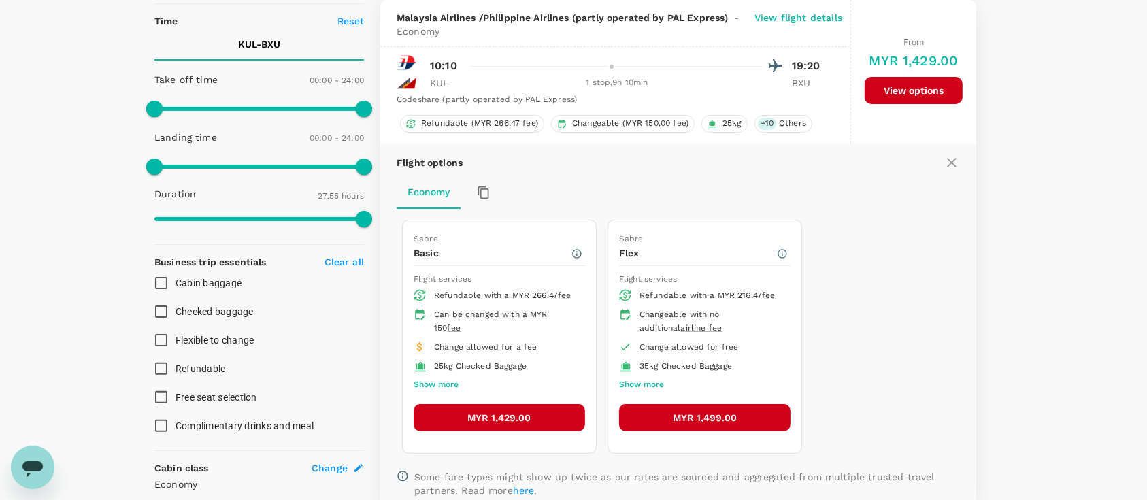
click at [534, 411] on button "MYR 1,429.00" at bounding box center [499, 417] width 171 height 27
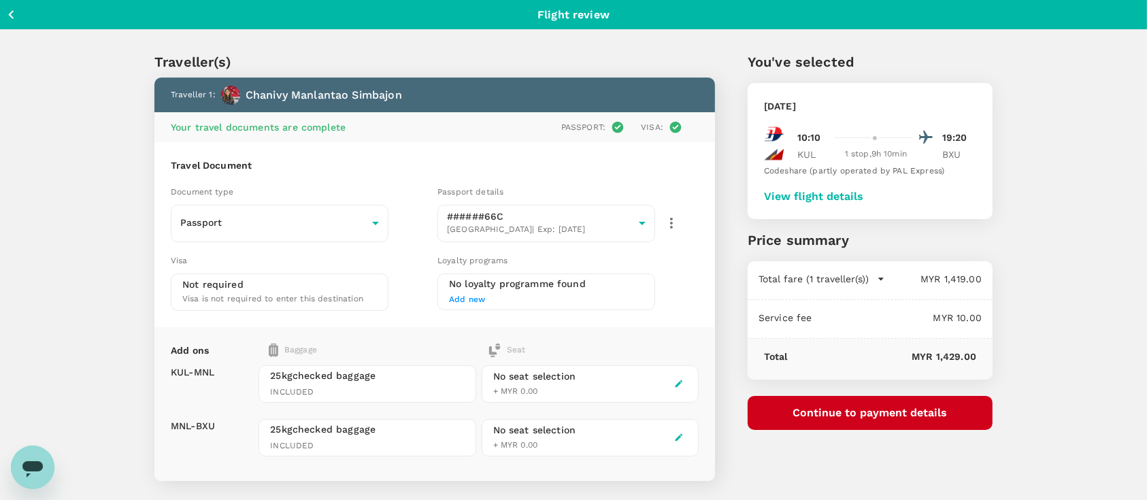
click at [414, 380] on div "25kg checked baggage INCLUDED" at bounding box center [367, 383] width 217 height 37
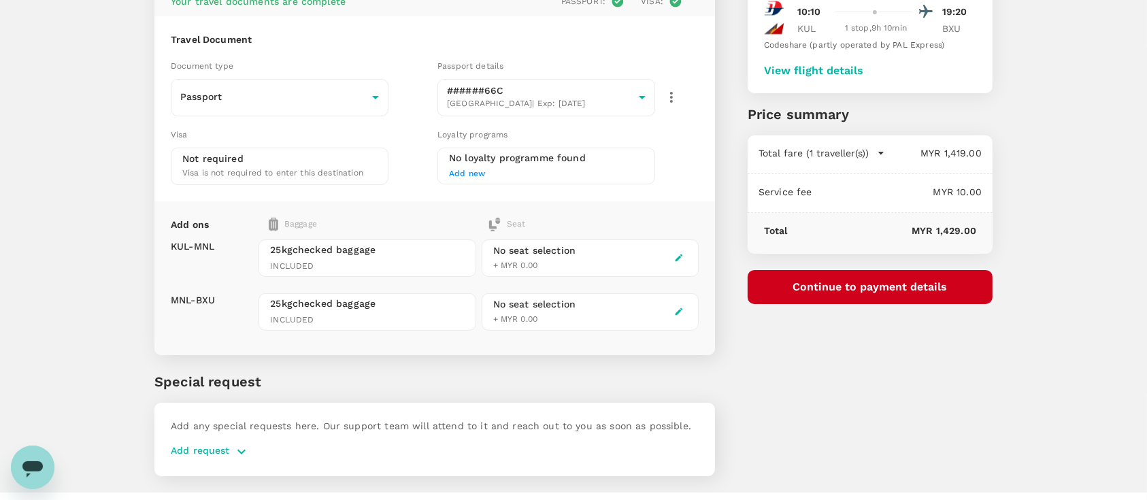
scroll to position [151, 0]
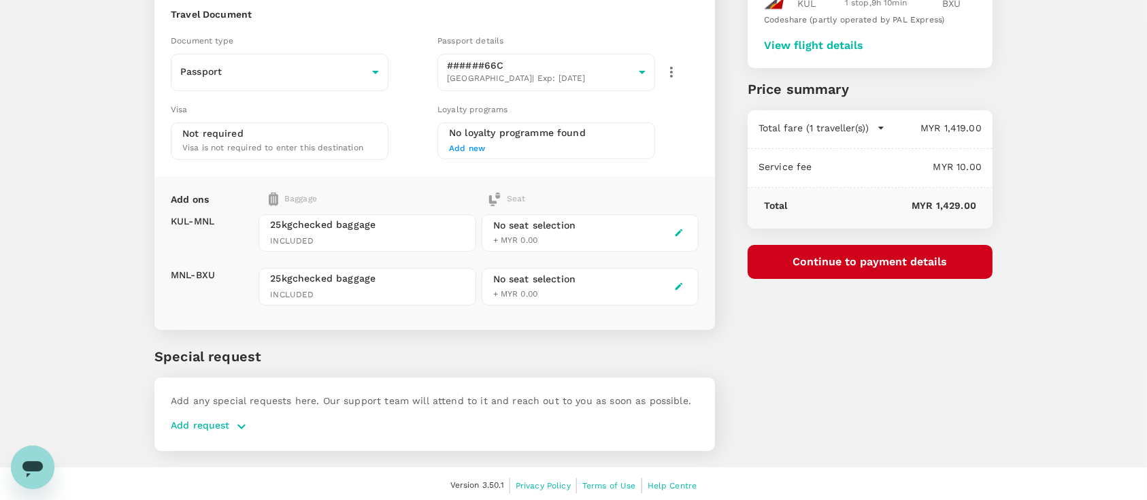
click at [273, 427] on div "Add request" at bounding box center [435, 427] width 528 height 16
click at [230, 419] on button "button" at bounding box center [241, 427] width 23 height 16
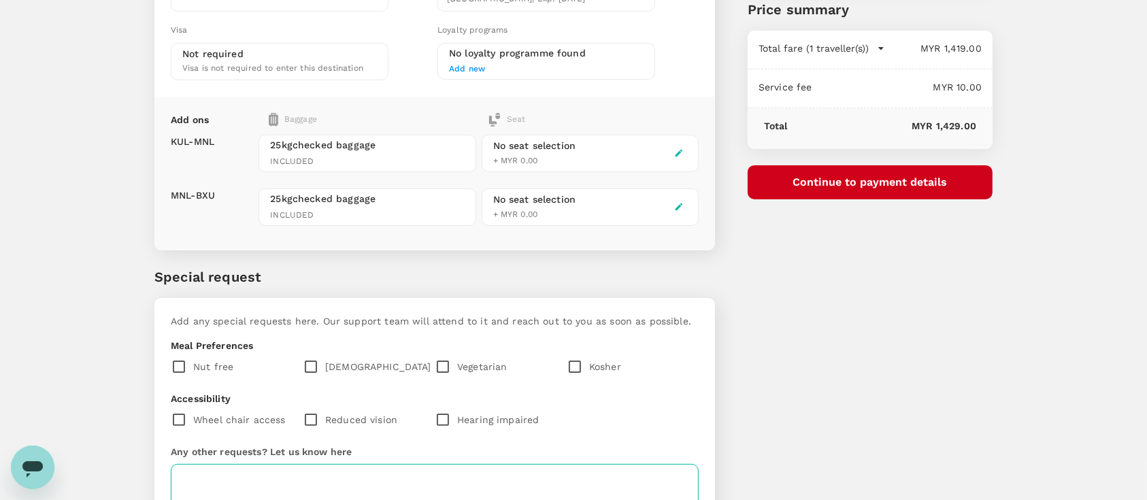
scroll to position [367, 0]
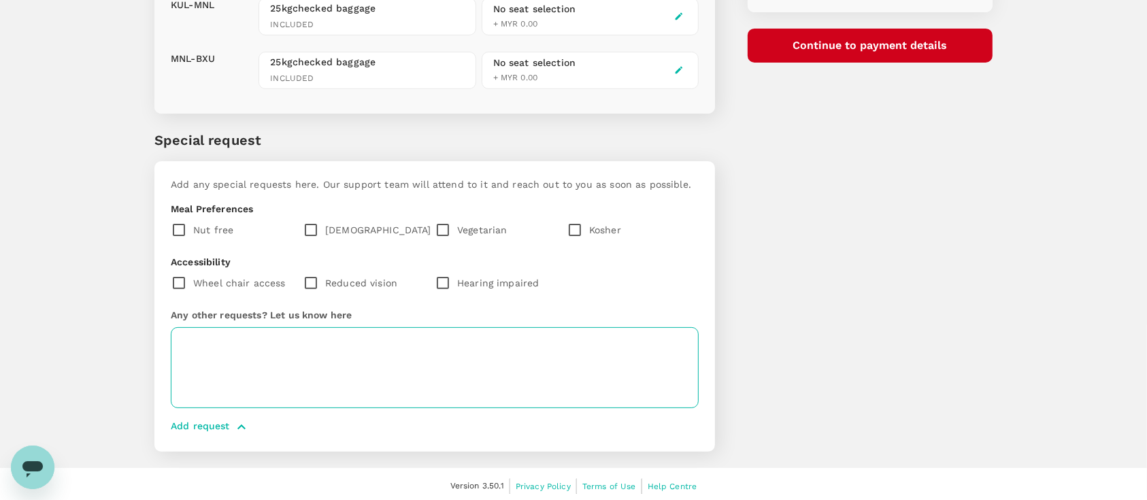
click at [341, 372] on textarea at bounding box center [435, 367] width 528 height 81
type textarea "W"
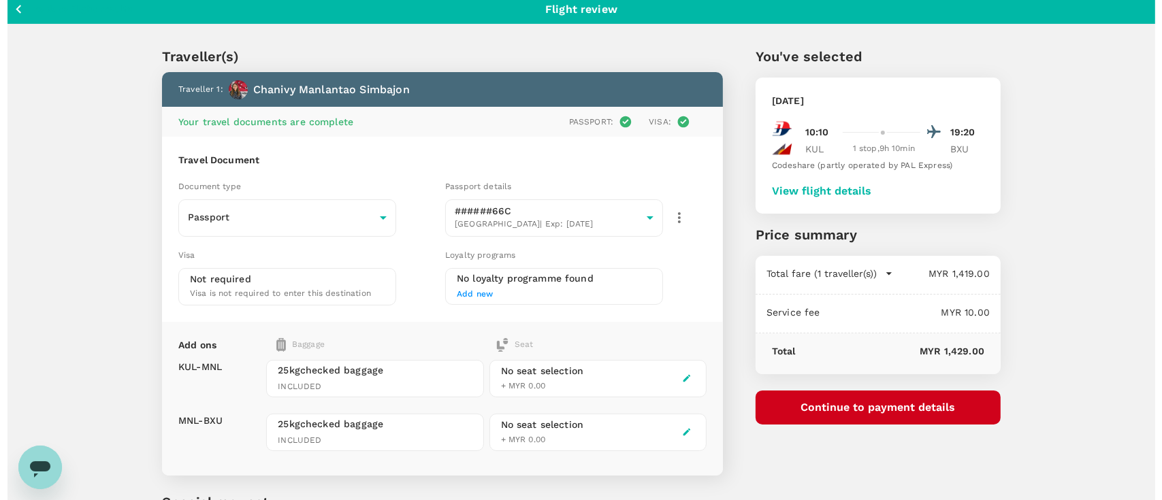
scroll to position [5, 0]
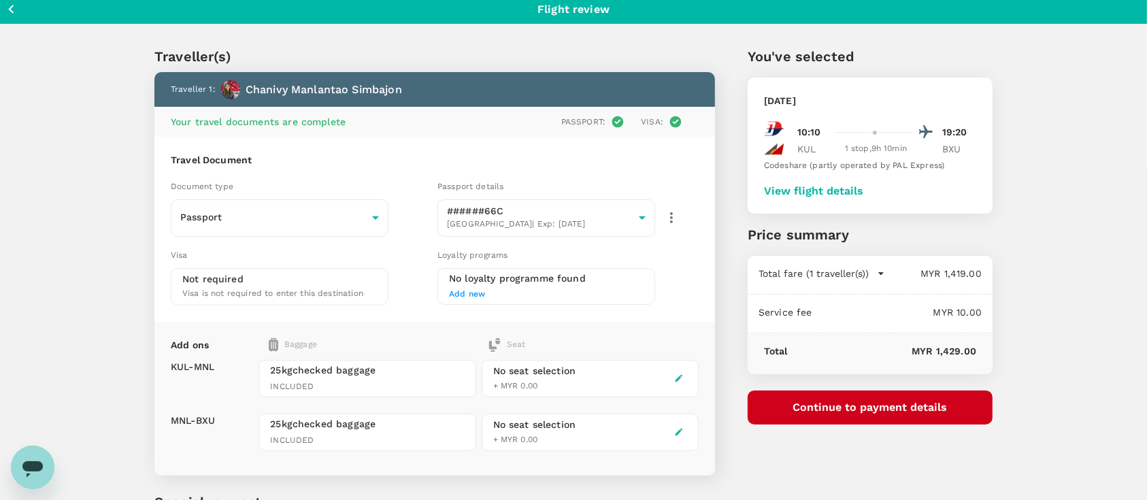
type textarea "she needs a total baggage weight of 50 kgs. Could you please propose what the a…"
click at [904, 397] on button "Continue to payment details" at bounding box center [870, 408] width 245 height 34
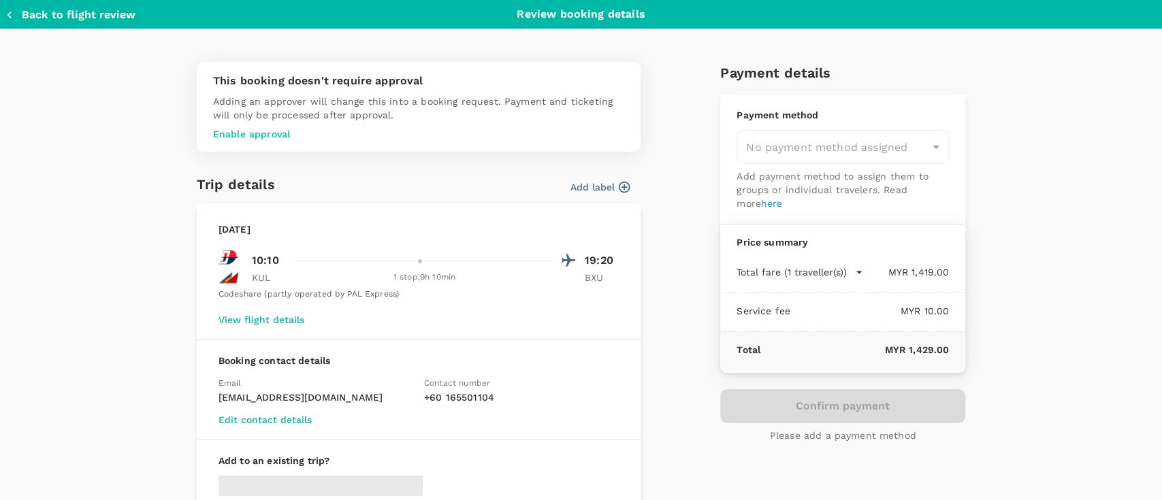
type input "9b357727-6904-47bd-a44e-9a56bf7dfc7a"
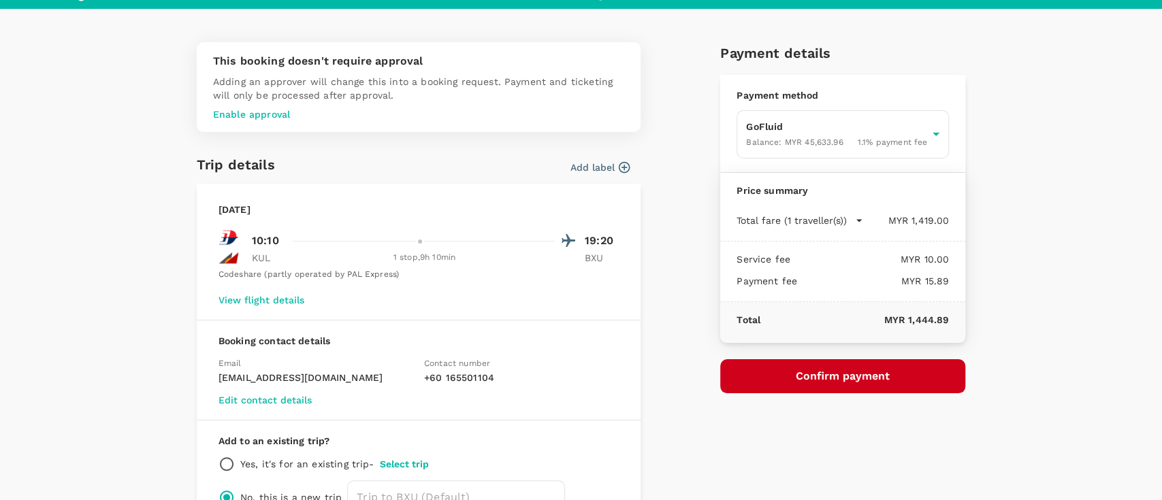
scroll to position [18, 0]
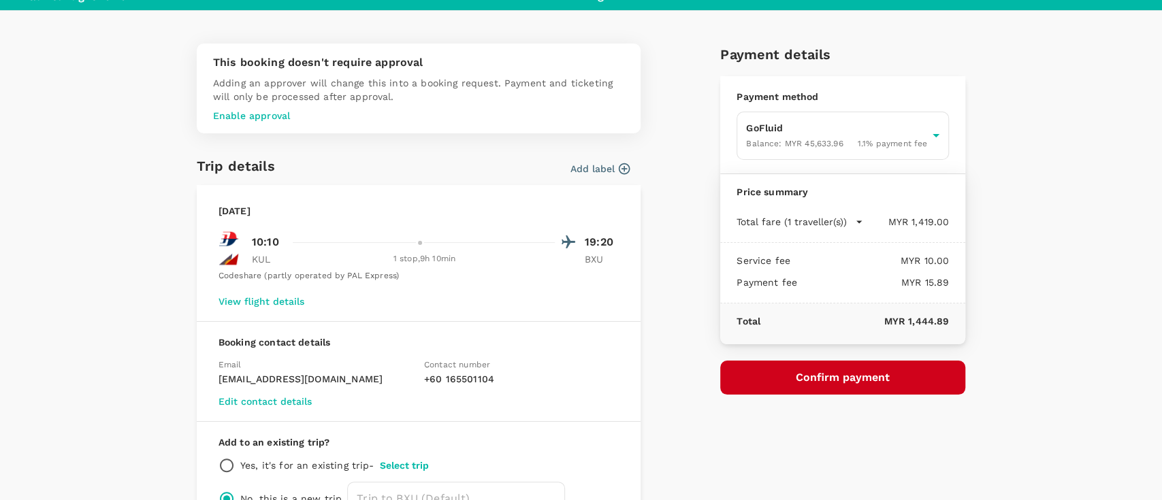
click at [759, 381] on button "Confirm payment" at bounding box center [842, 378] width 245 height 34
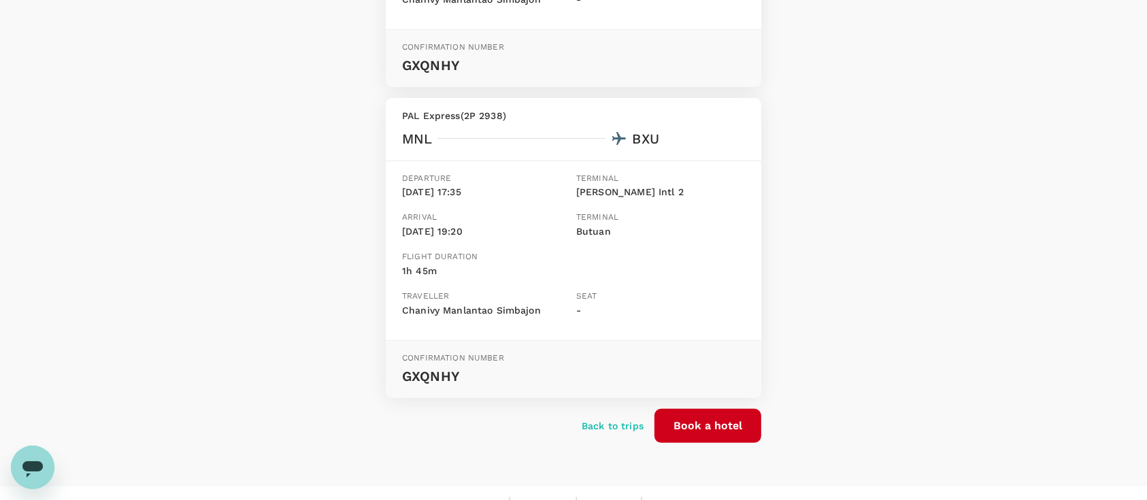
scroll to position [432, 0]
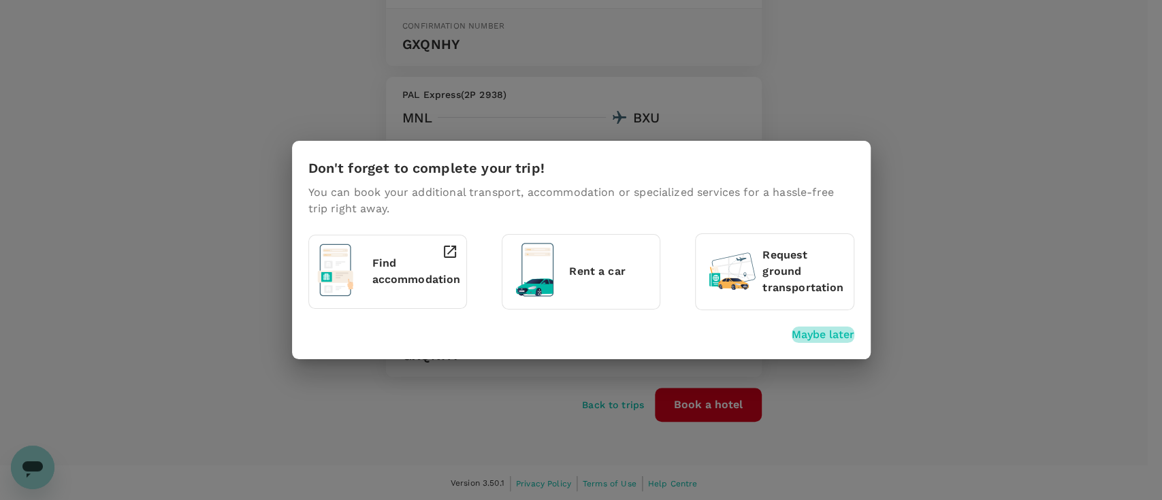
click at [798, 331] on p "Maybe later" at bounding box center [822, 335] width 63 height 16
